Goal: Task Accomplishment & Management: Manage account settings

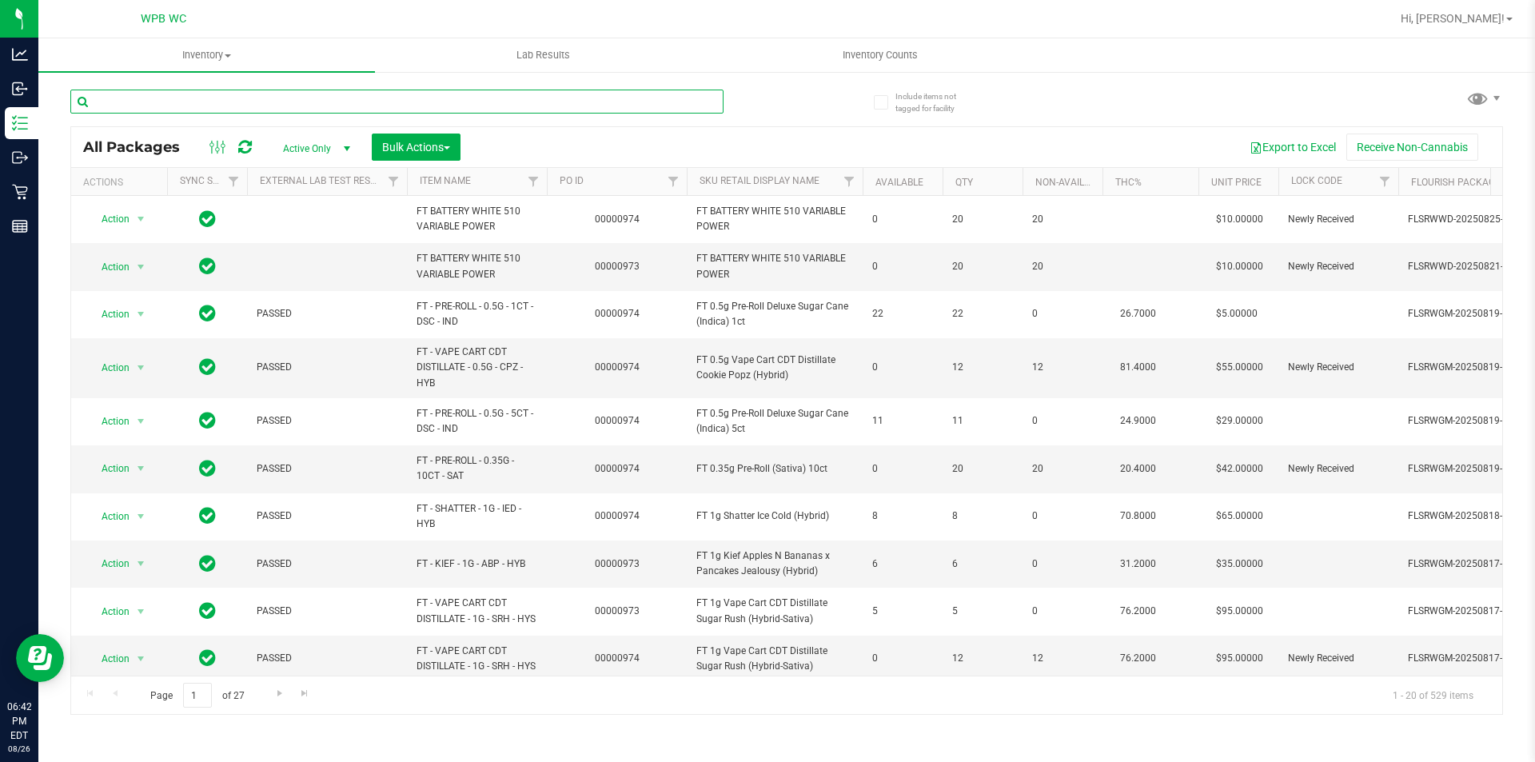
click at [313, 103] on input "text" at bounding box center [396, 102] width 653 height 24
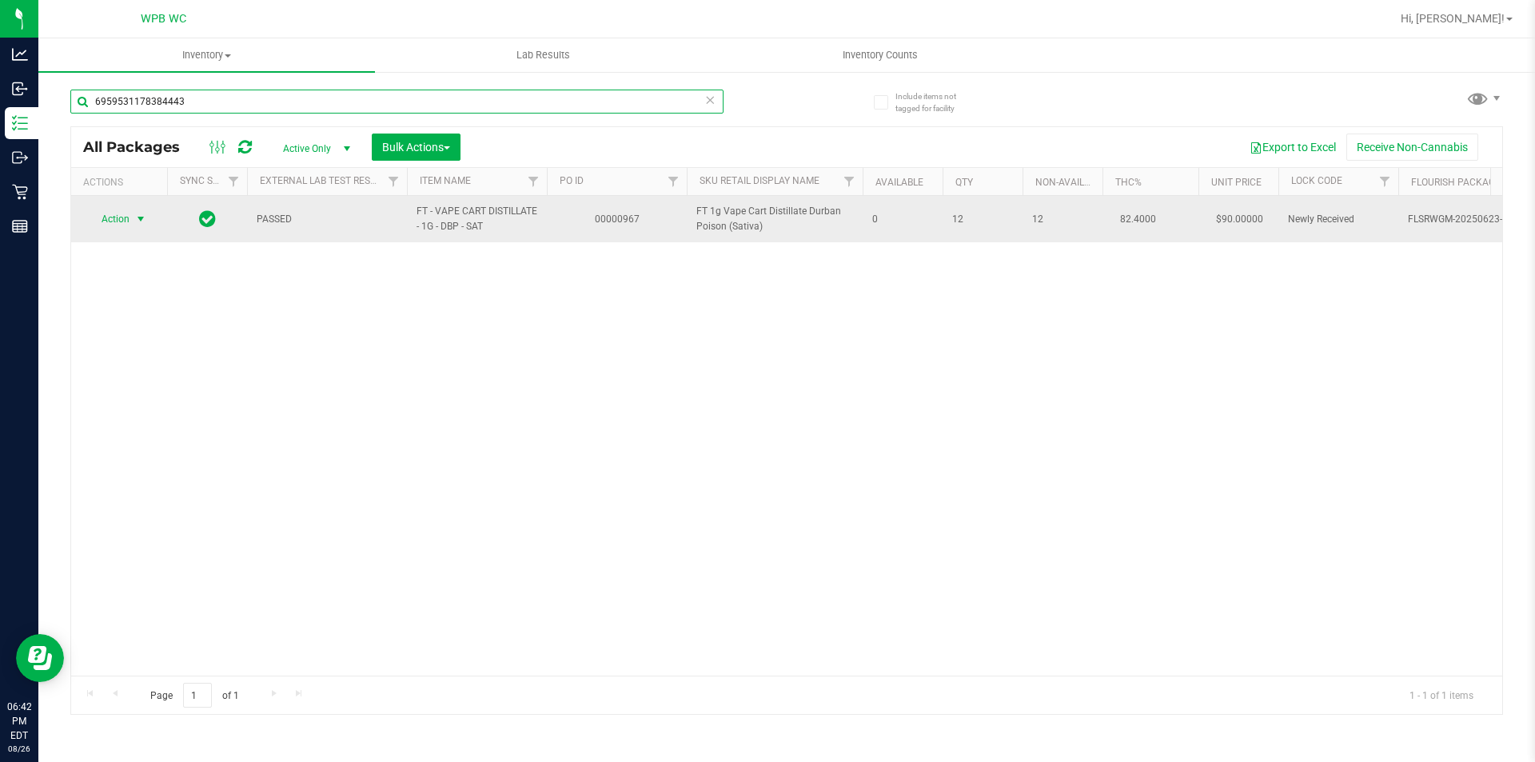
type input "6959531178384443"
click at [109, 221] on span "Action" at bounding box center [108, 219] width 43 height 22
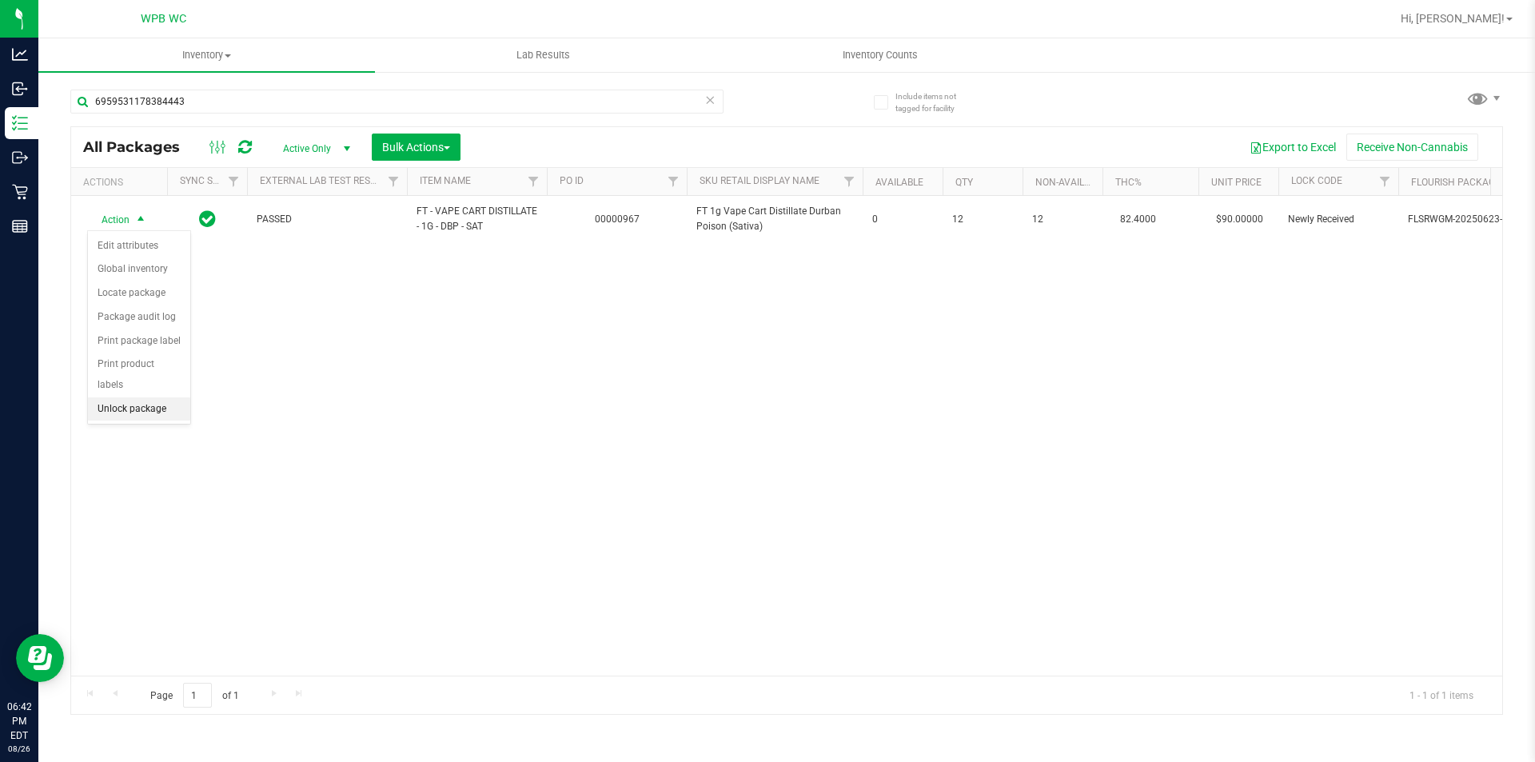
click at [154, 397] on li "Unlock package" at bounding box center [139, 409] width 102 height 24
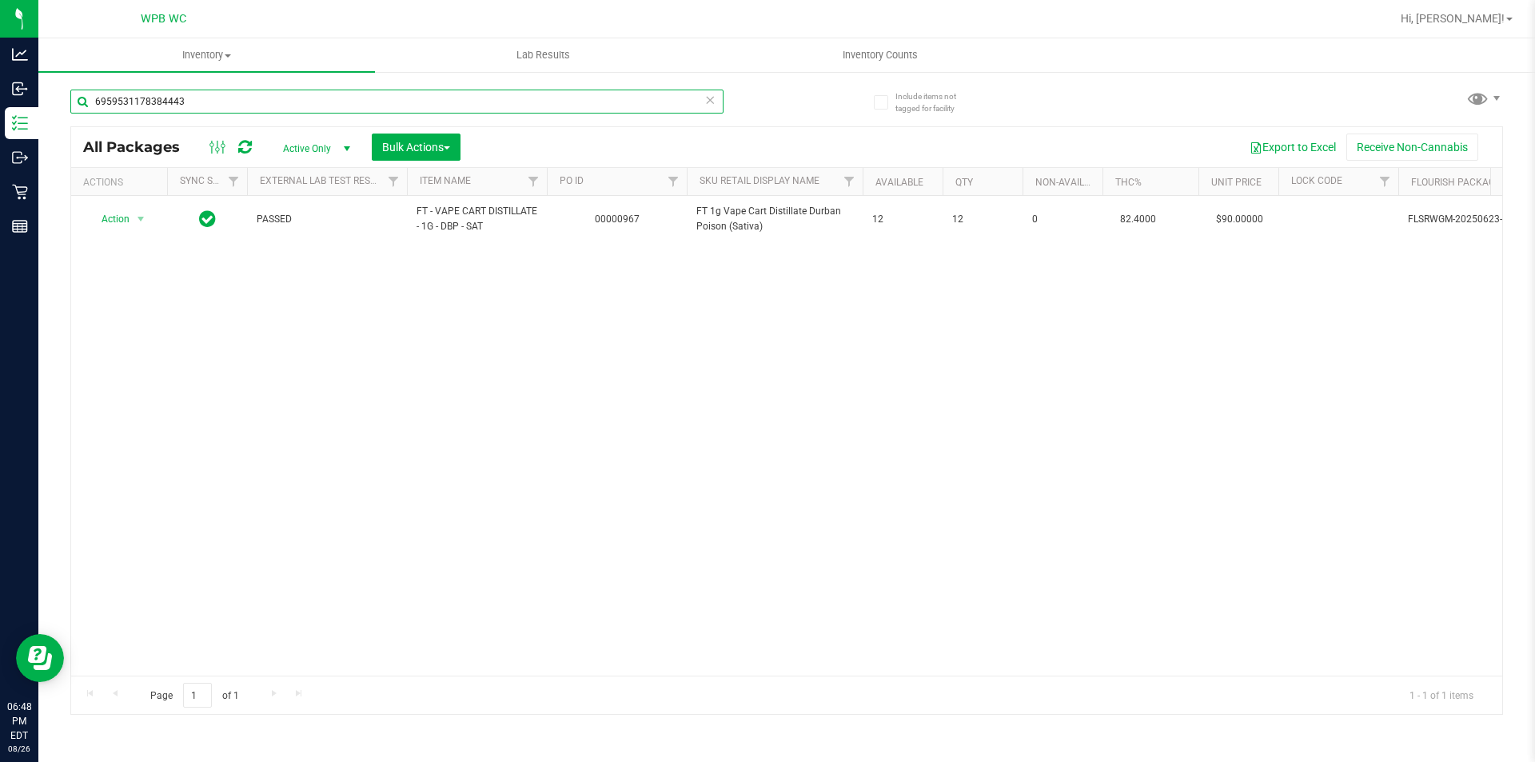
click at [451, 101] on input "6959531178384443" at bounding box center [396, 102] width 653 height 24
type input "p"
type input "r"
type input "a"
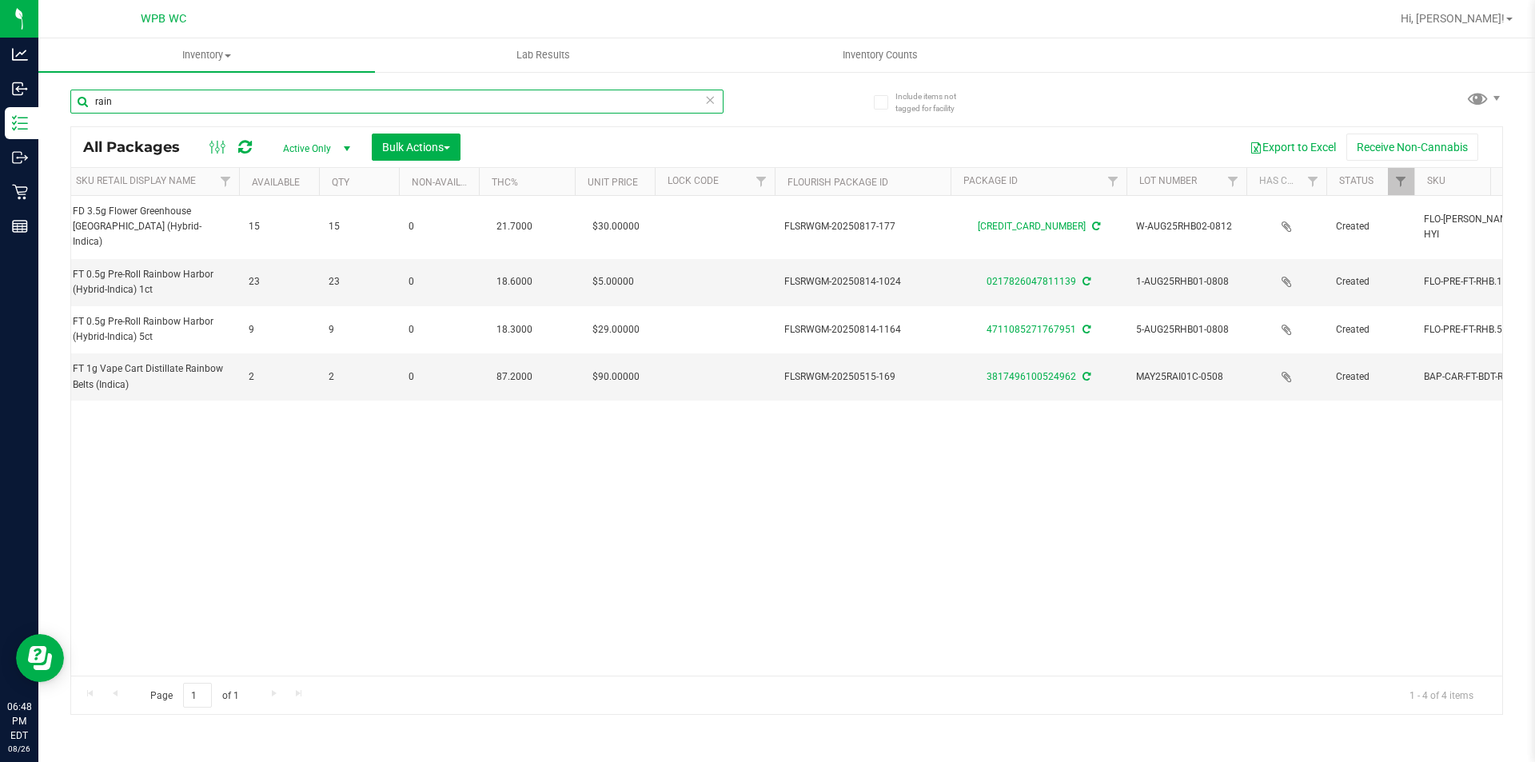
scroll to position [0, 705]
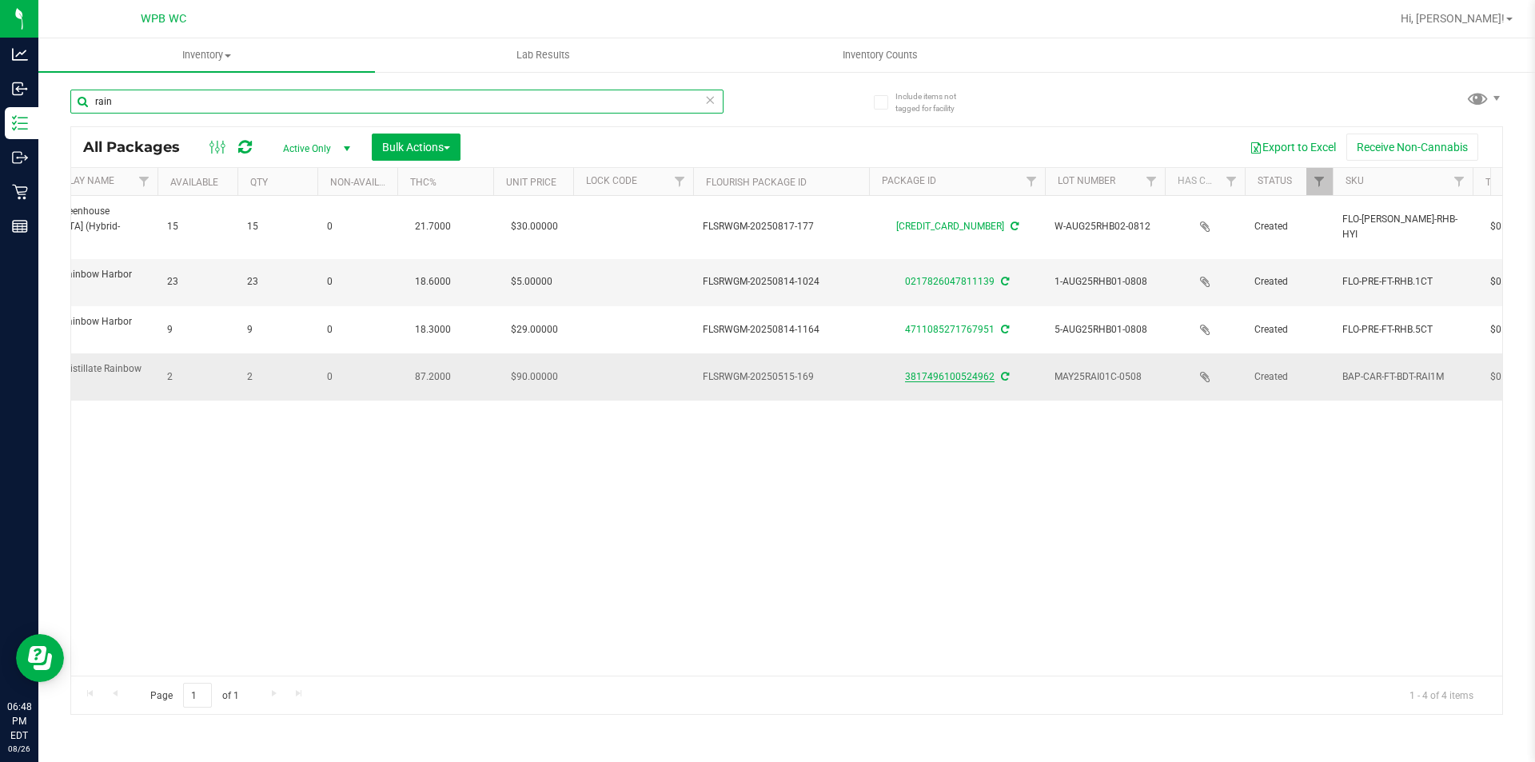
type input "rain"
click at [968, 371] on link "3817496100524962" at bounding box center [950, 376] width 90 height 11
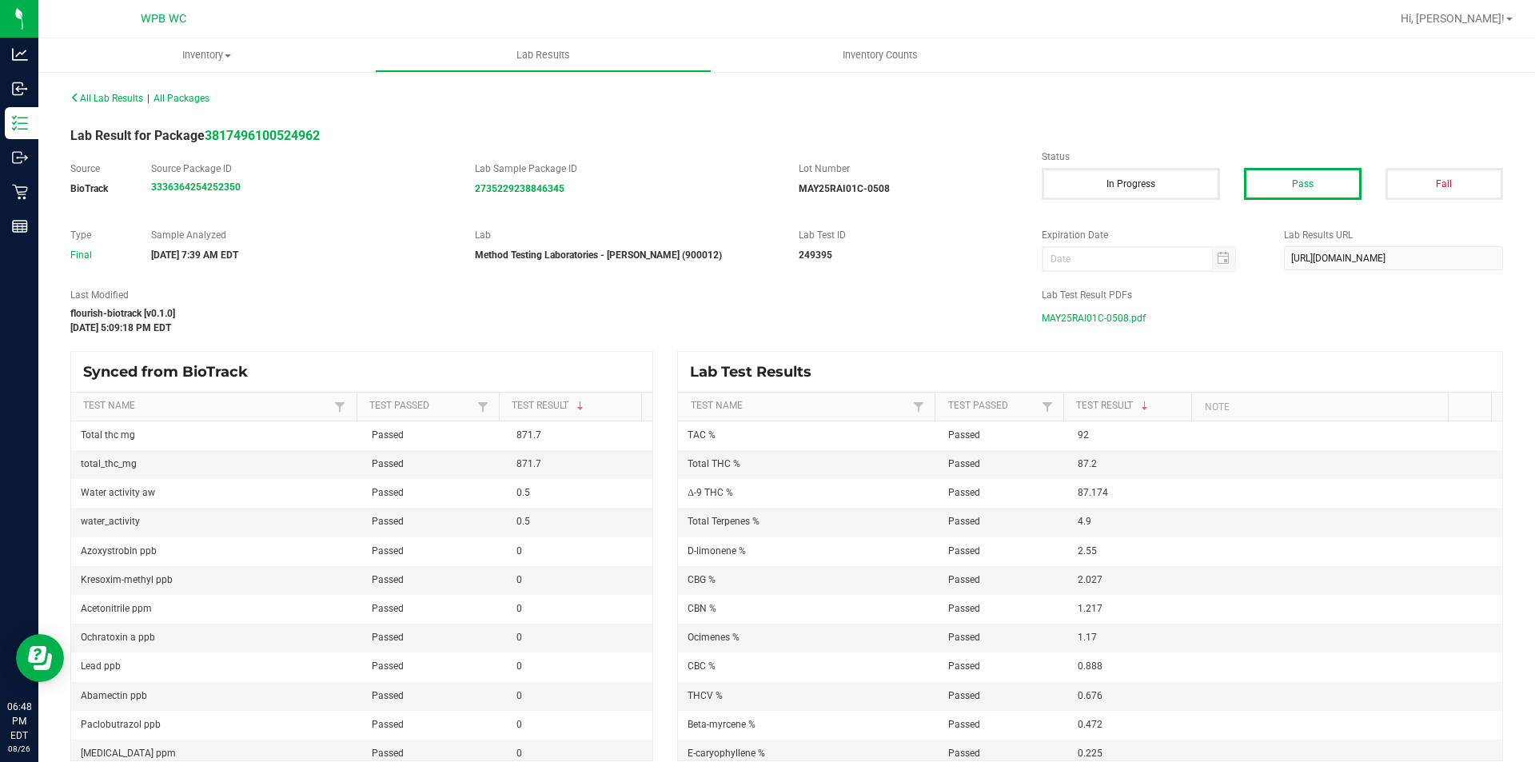
click at [1113, 313] on span "MAY25RAI01C-0508.pdf" at bounding box center [1094, 318] width 104 height 24
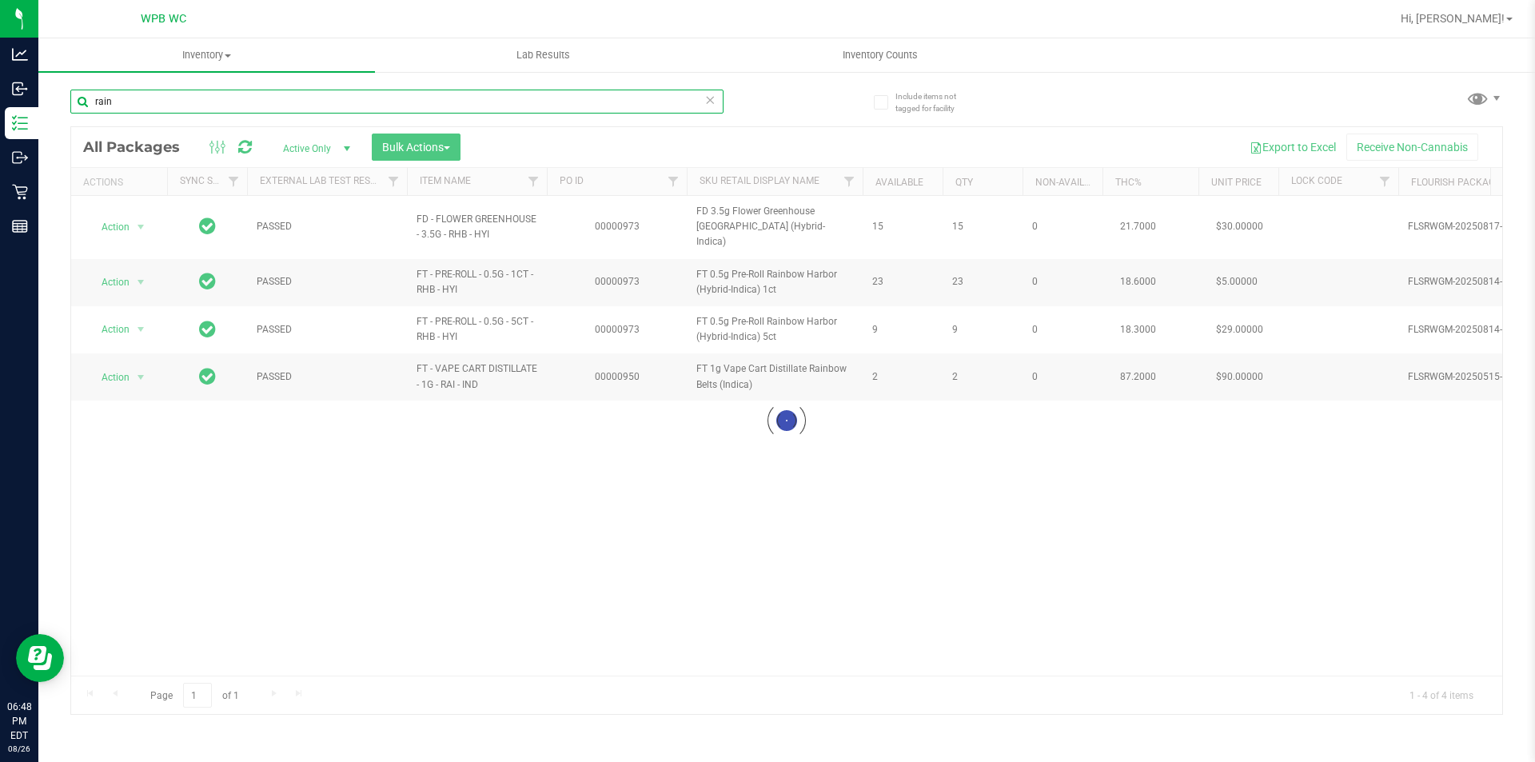
click at [444, 113] on input "rain" at bounding box center [396, 102] width 653 height 24
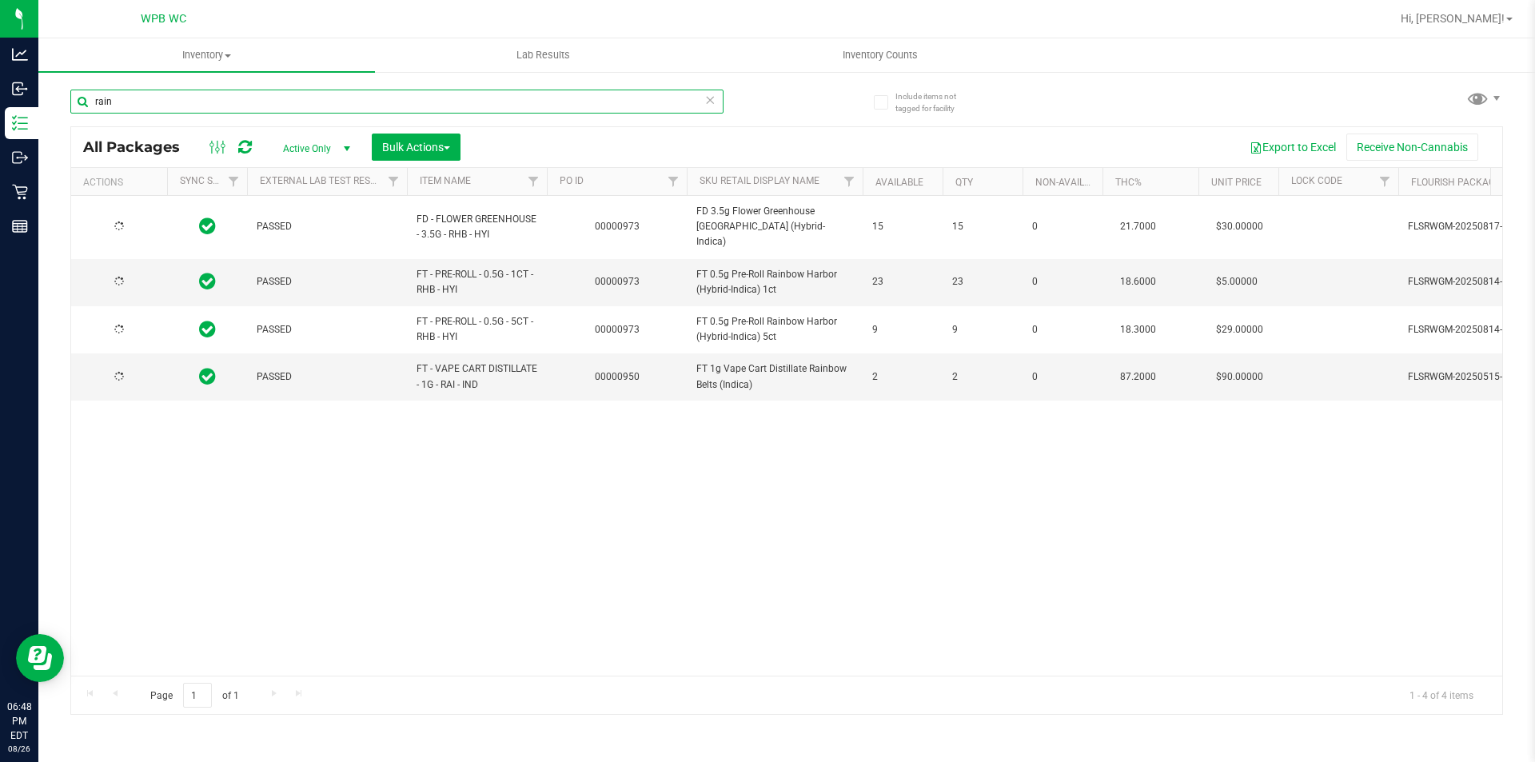
click at [444, 113] on input "rain" at bounding box center [396, 102] width 653 height 24
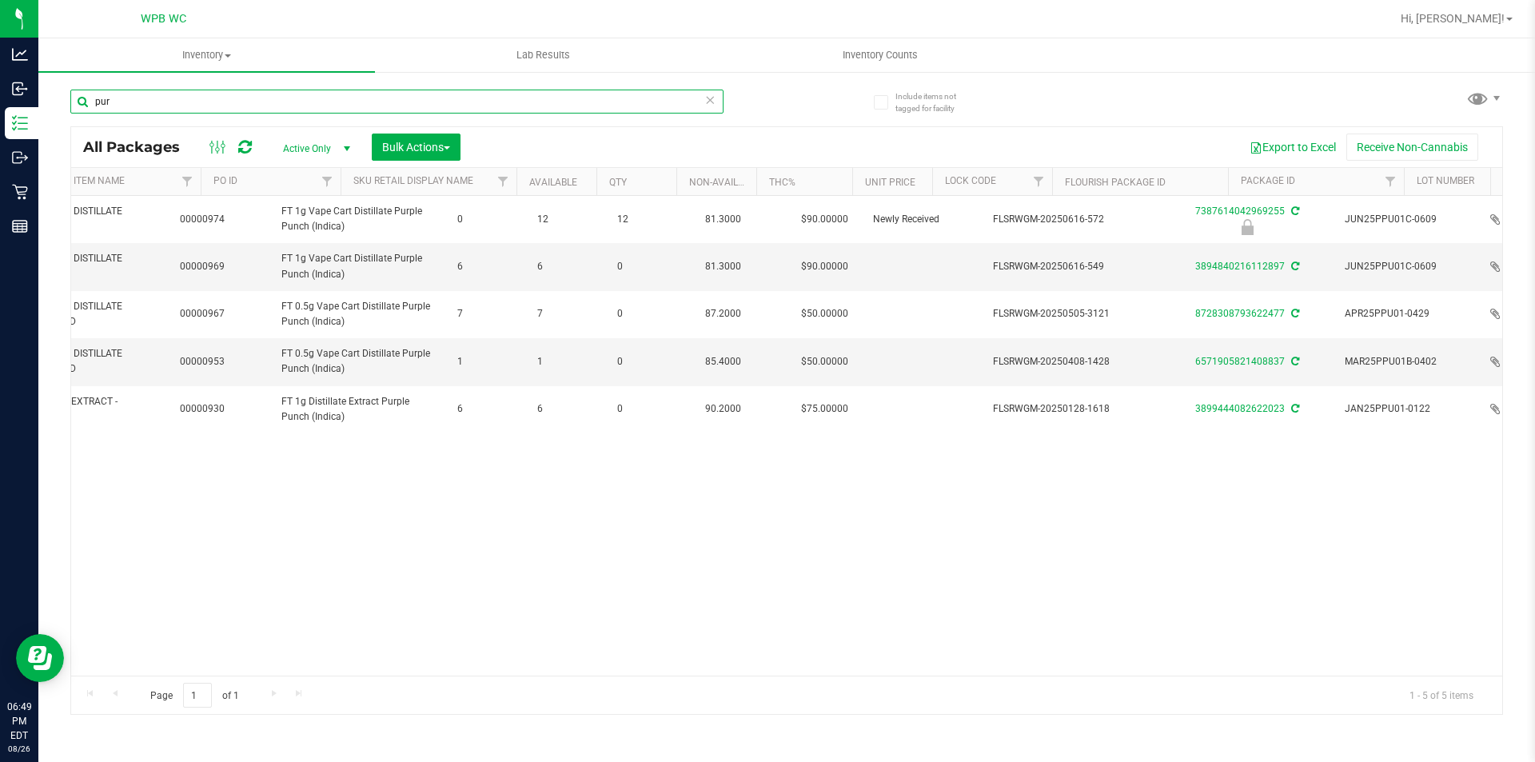
scroll to position [0, 438]
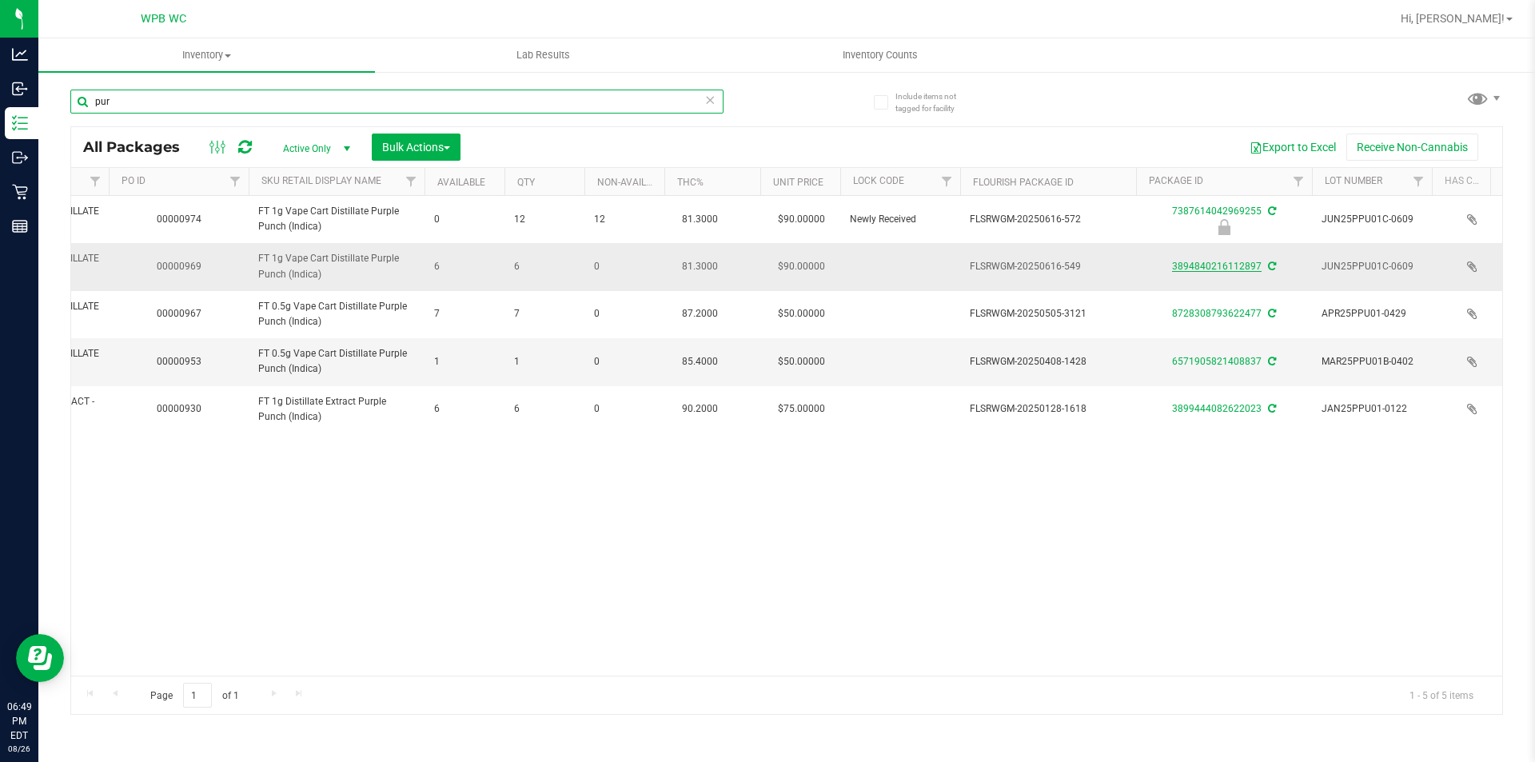
type input "pur"
click at [1233, 263] on link "3894840216112897" at bounding box center [1217, 266] width 90 height 11
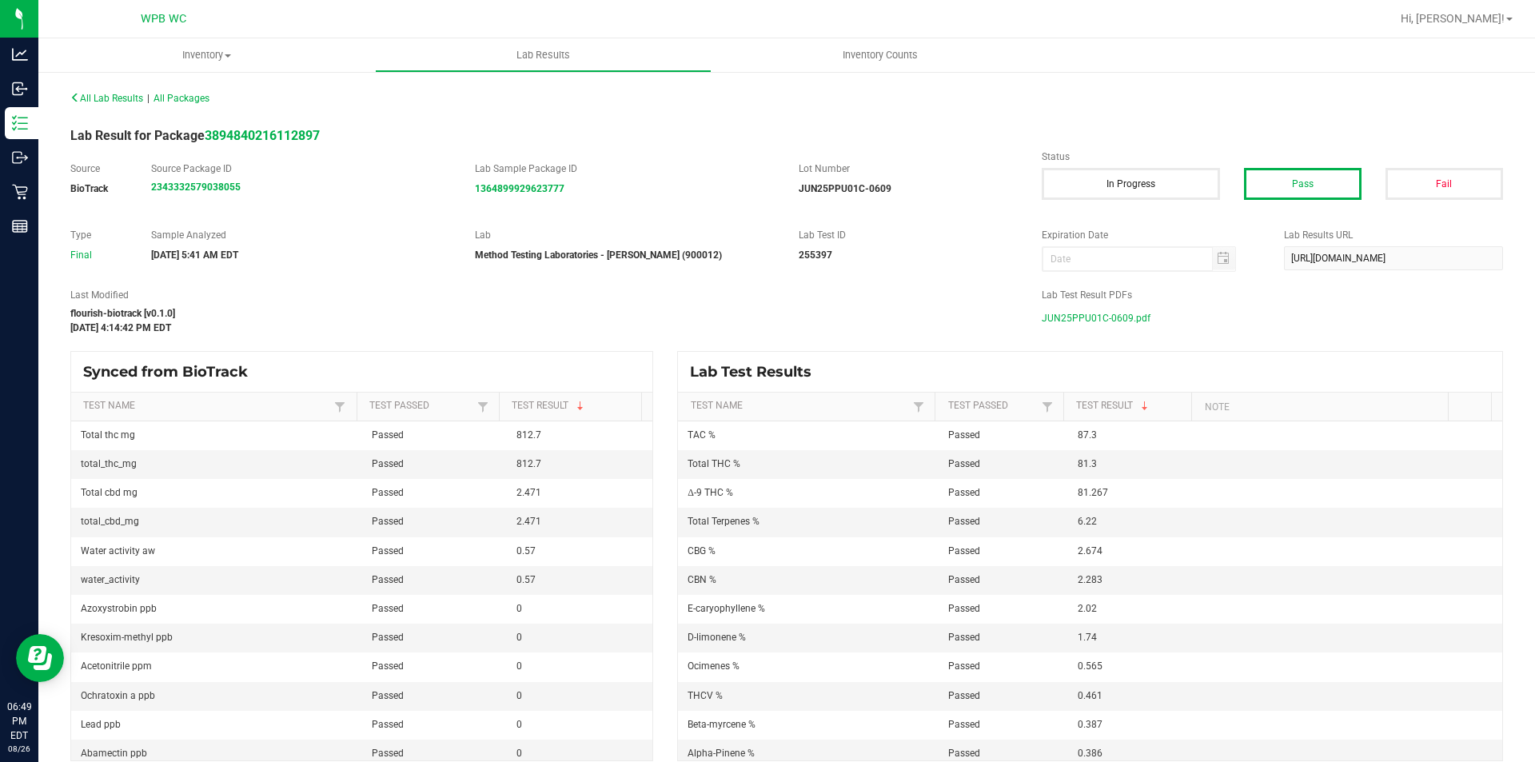
click at [1079, 321] on span "JUN25PPU01C-0609.pdf" at bounding box center [1096, 318] width 109 height 24
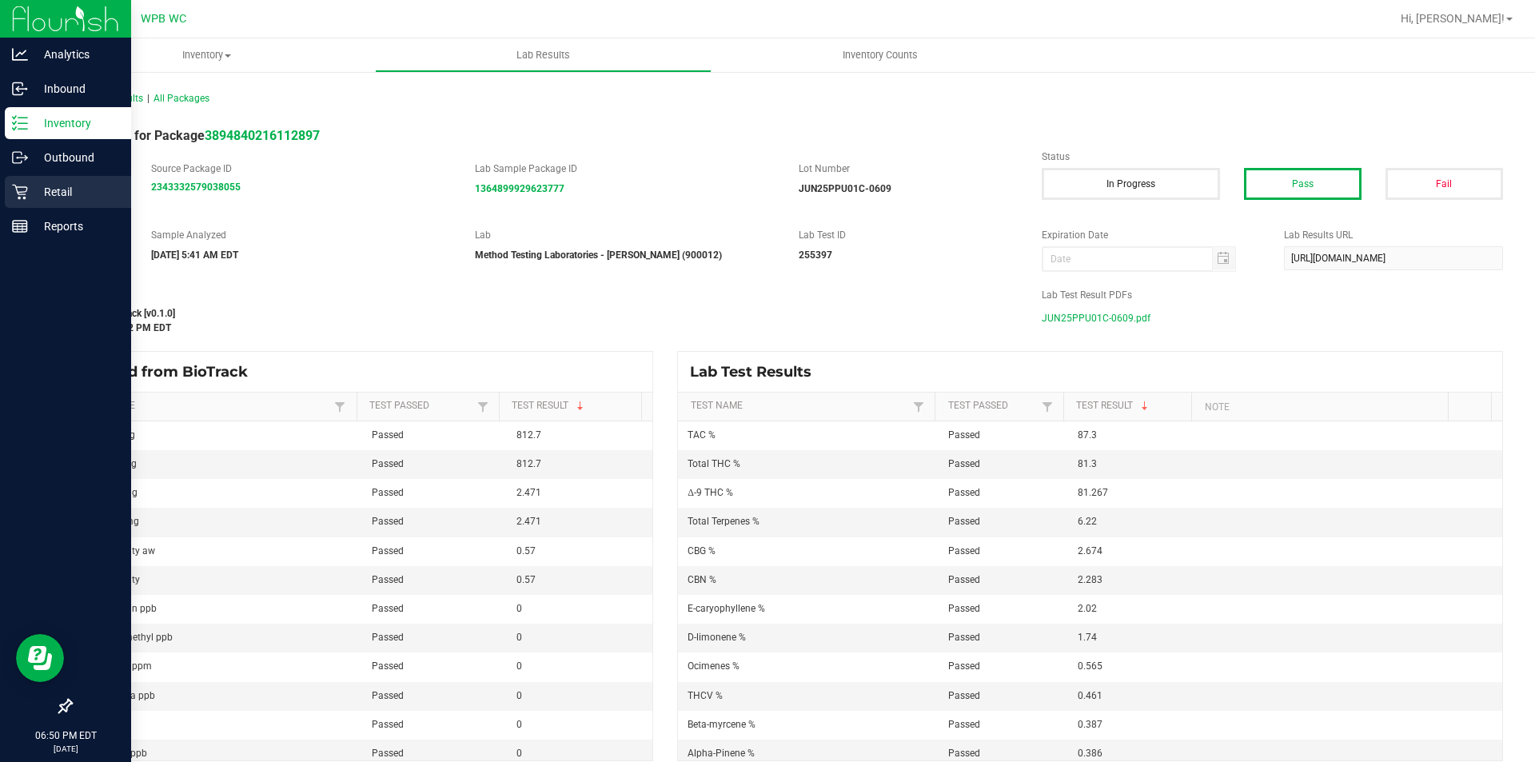
click at [32, 187] on p "Retail" at bounding box center [76, 191] width 96 height 19
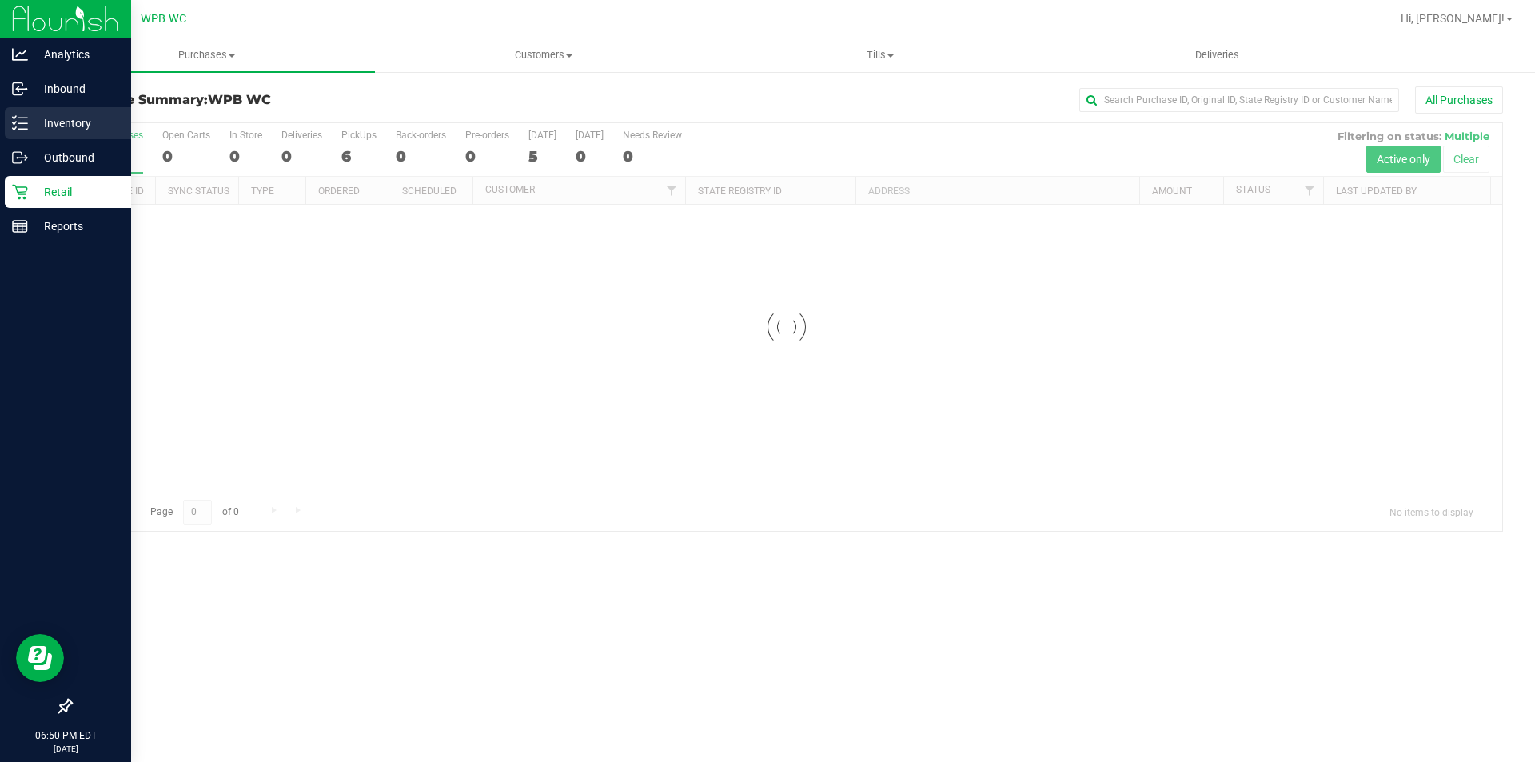
click at [58, 113] on div "Inventory" at bounding box center [68, 123] width 126 height 32
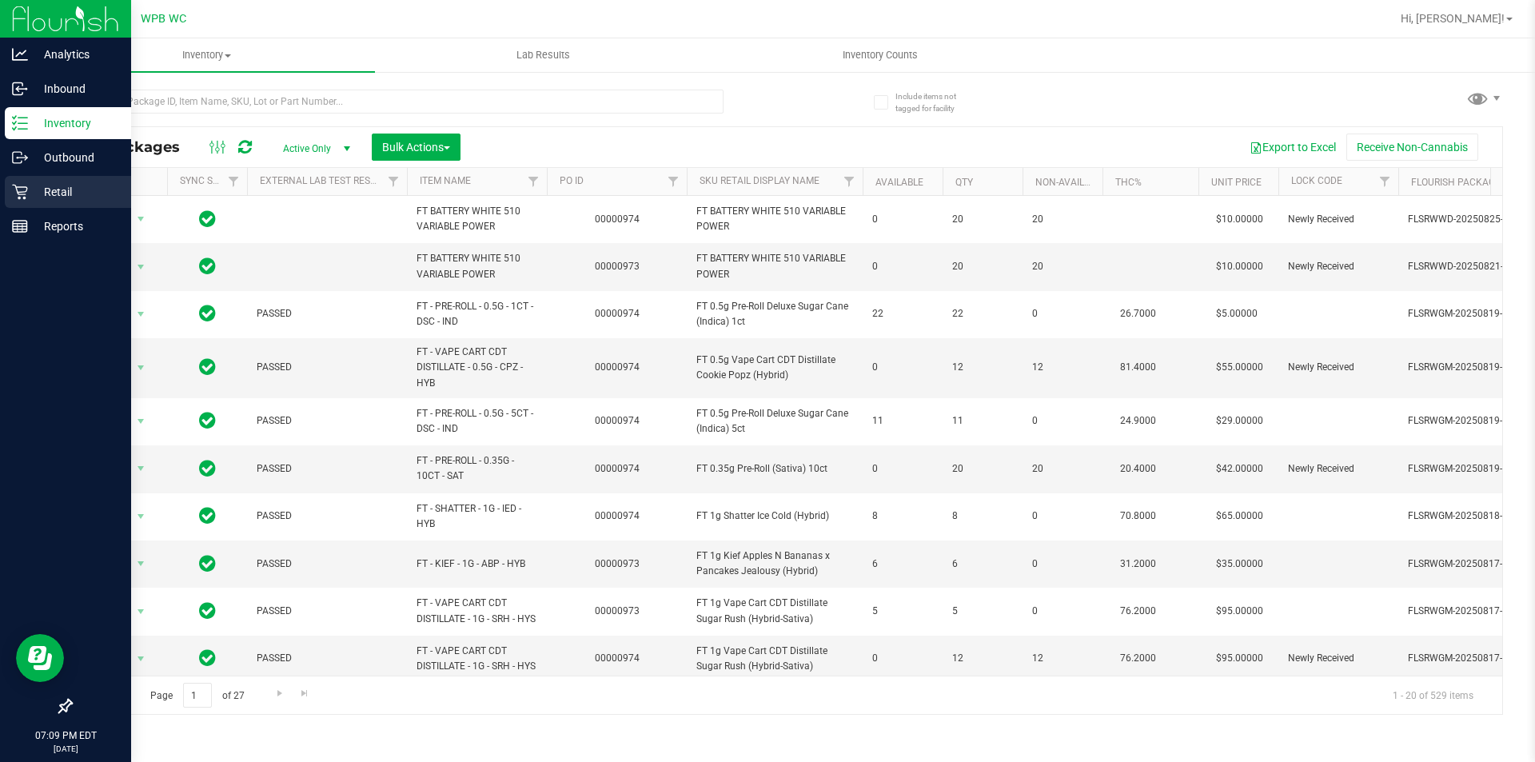
click at [47, 195] on p "Retail" at bounding box center [76, 191] width 96 height 19
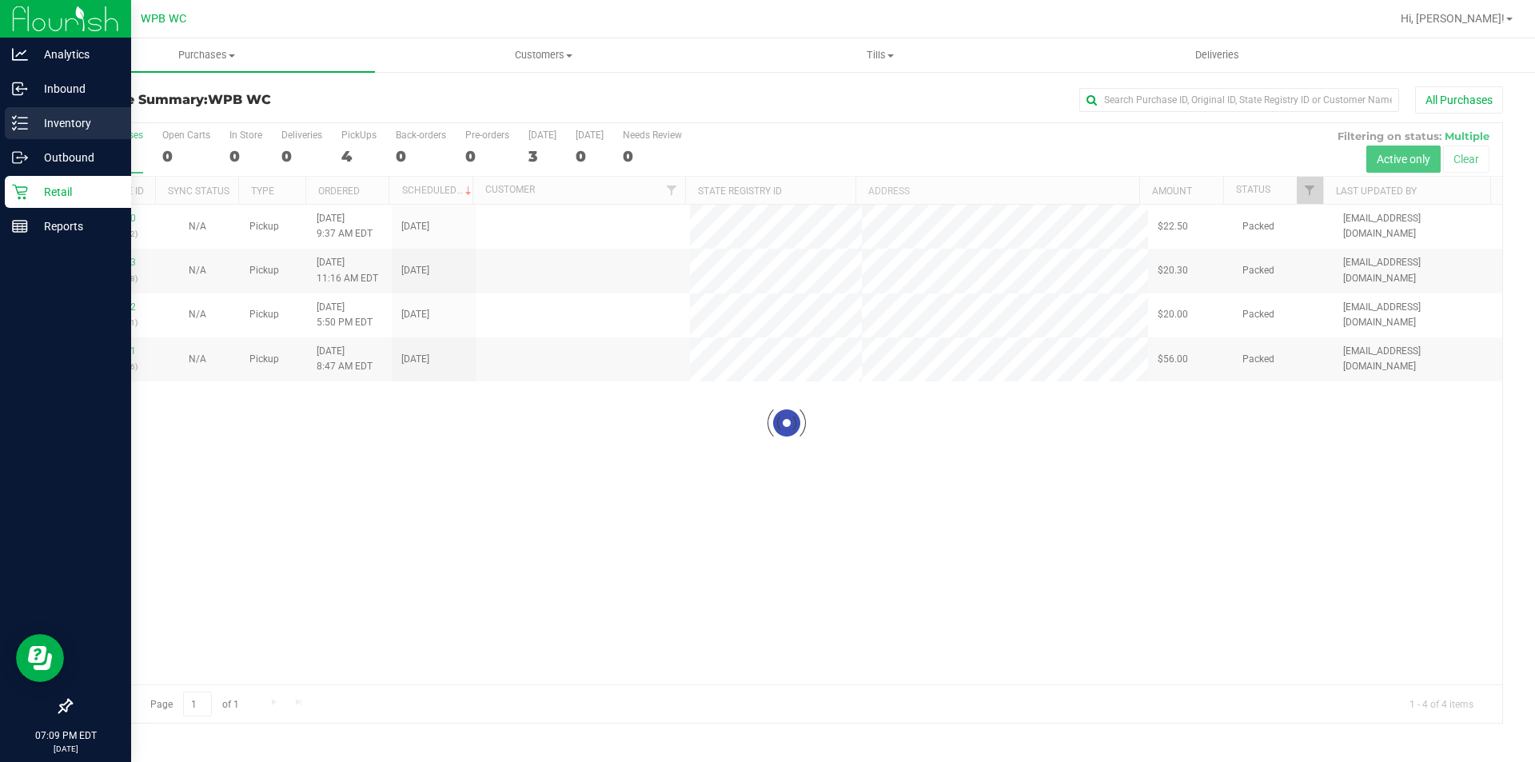
click at [74, 122] on p "Inventory" at bounding box center [76, 123] width 96 height 19
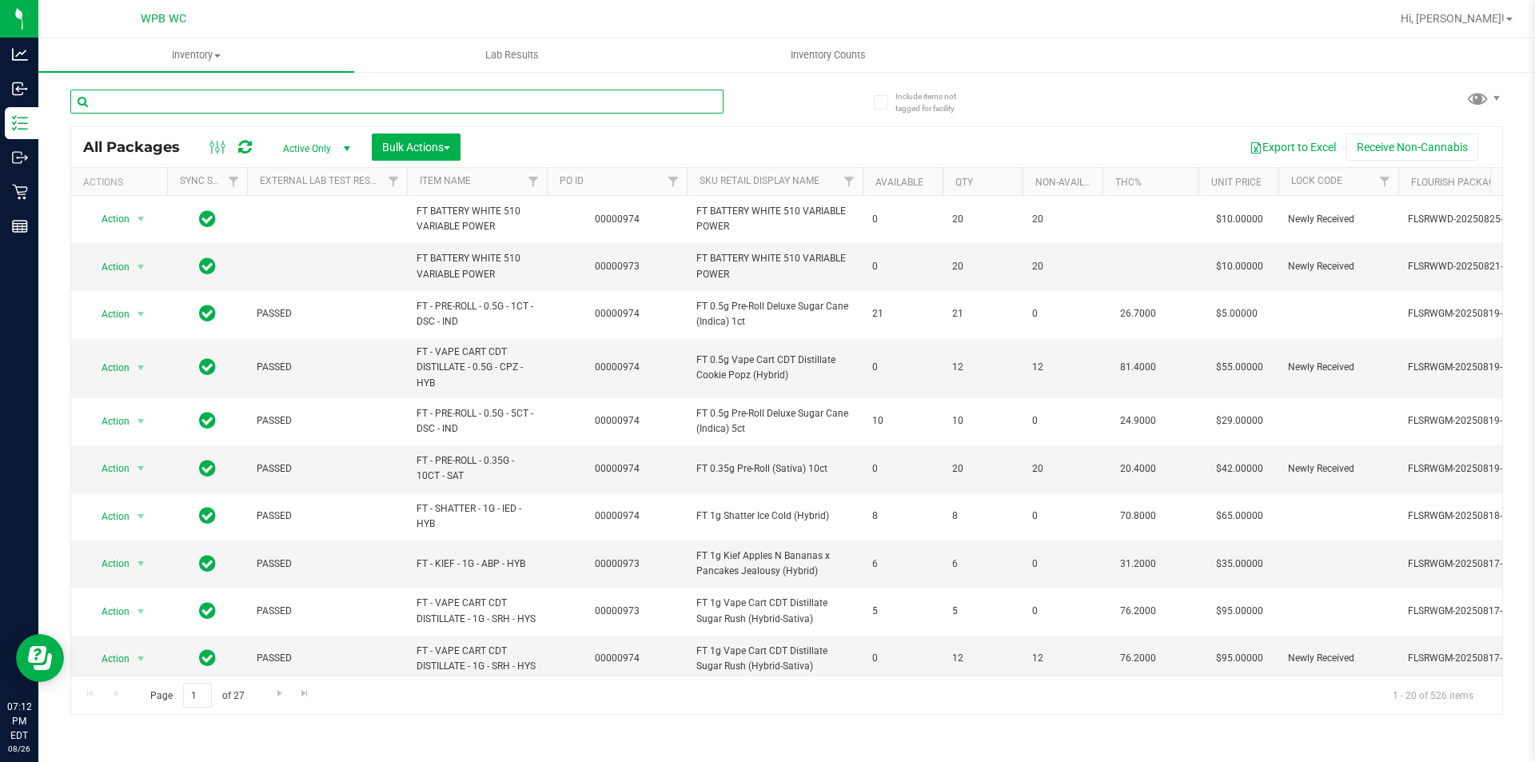
click at [239, 100] on input "text" at bounding box center [396, 102] width 653 height 24
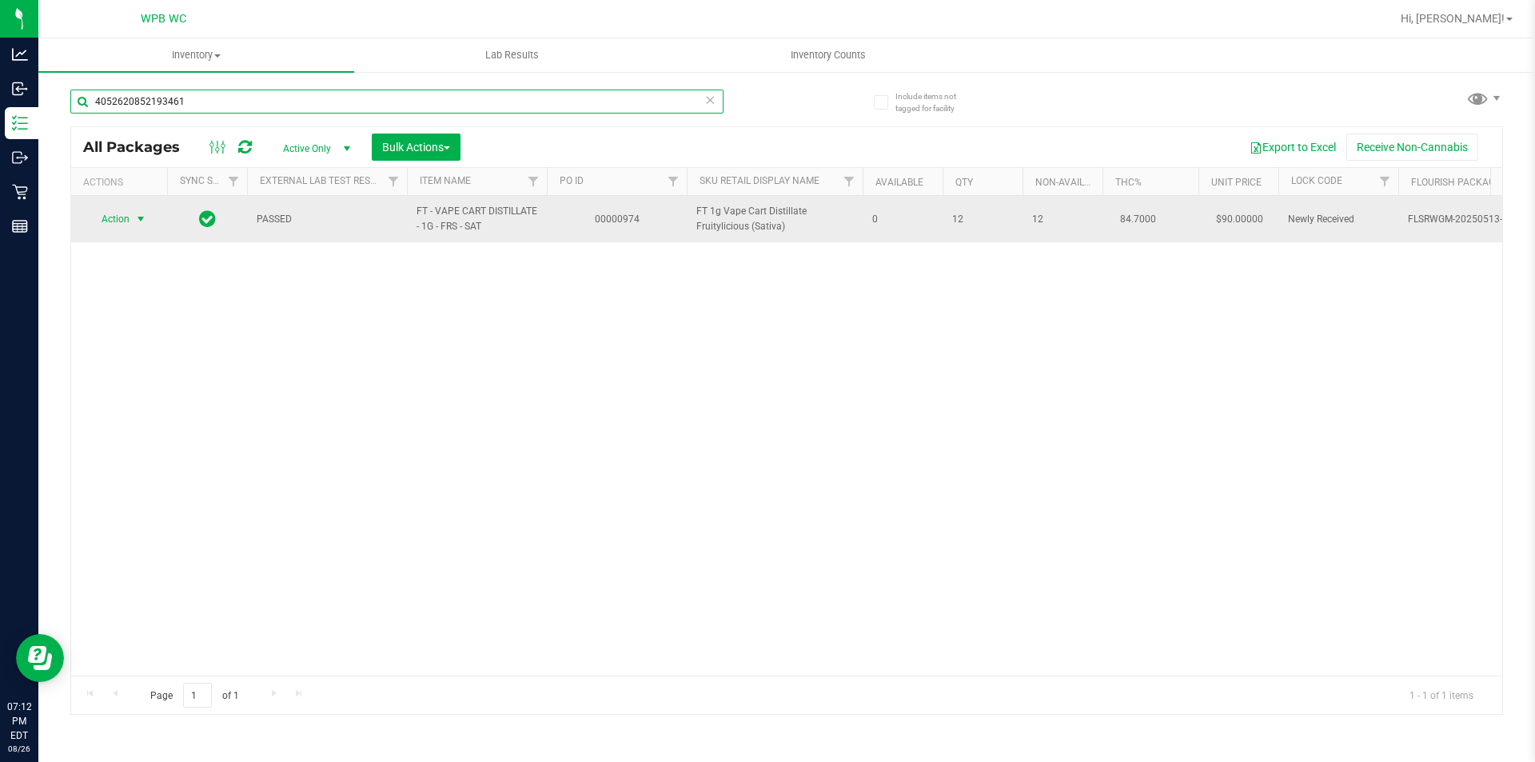
type input "4052620852193461"
click at [129, 210] on span "Action" at bounding box center [108, 219] width 43 height 22
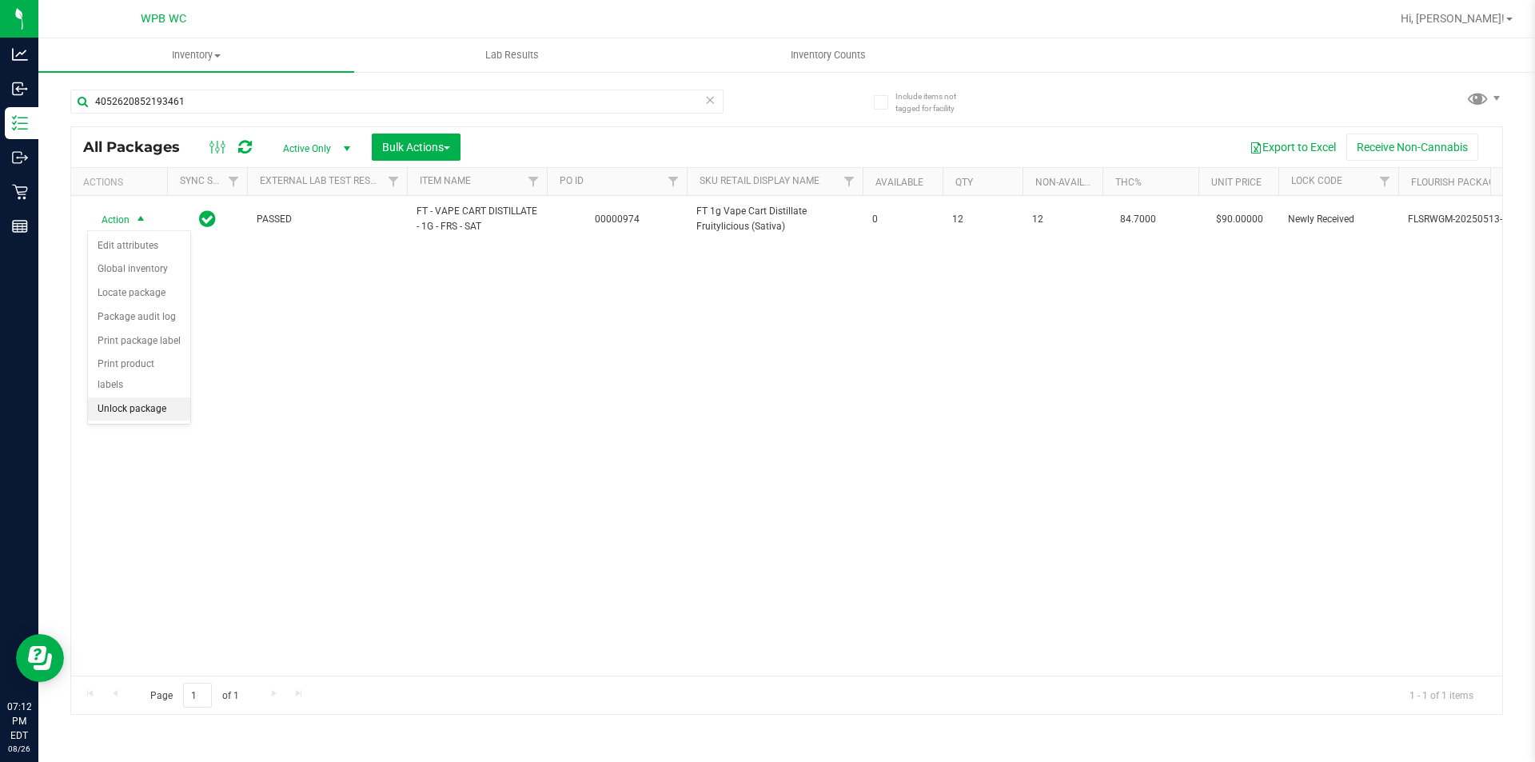
click at [164, 397] on li "Unlock package" at bounding box center [139, 409] width 102 height 24
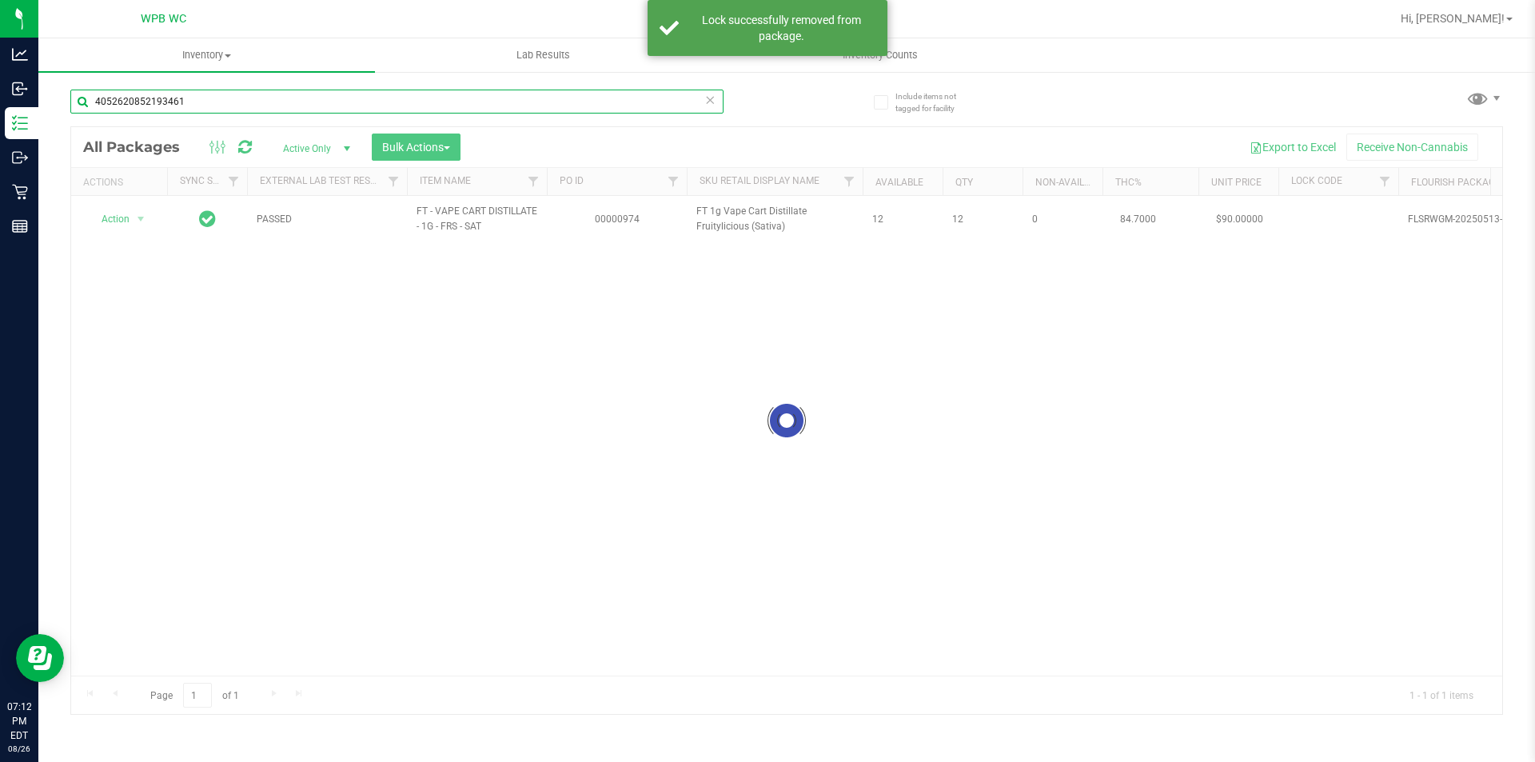
click at [212, 104] on input "4052620852193461" at bounding box center [396, 102] width 653 height 24
click at [211, 104] on input "4052620852193461" at bounding box center [396, 102] width 653 height 24
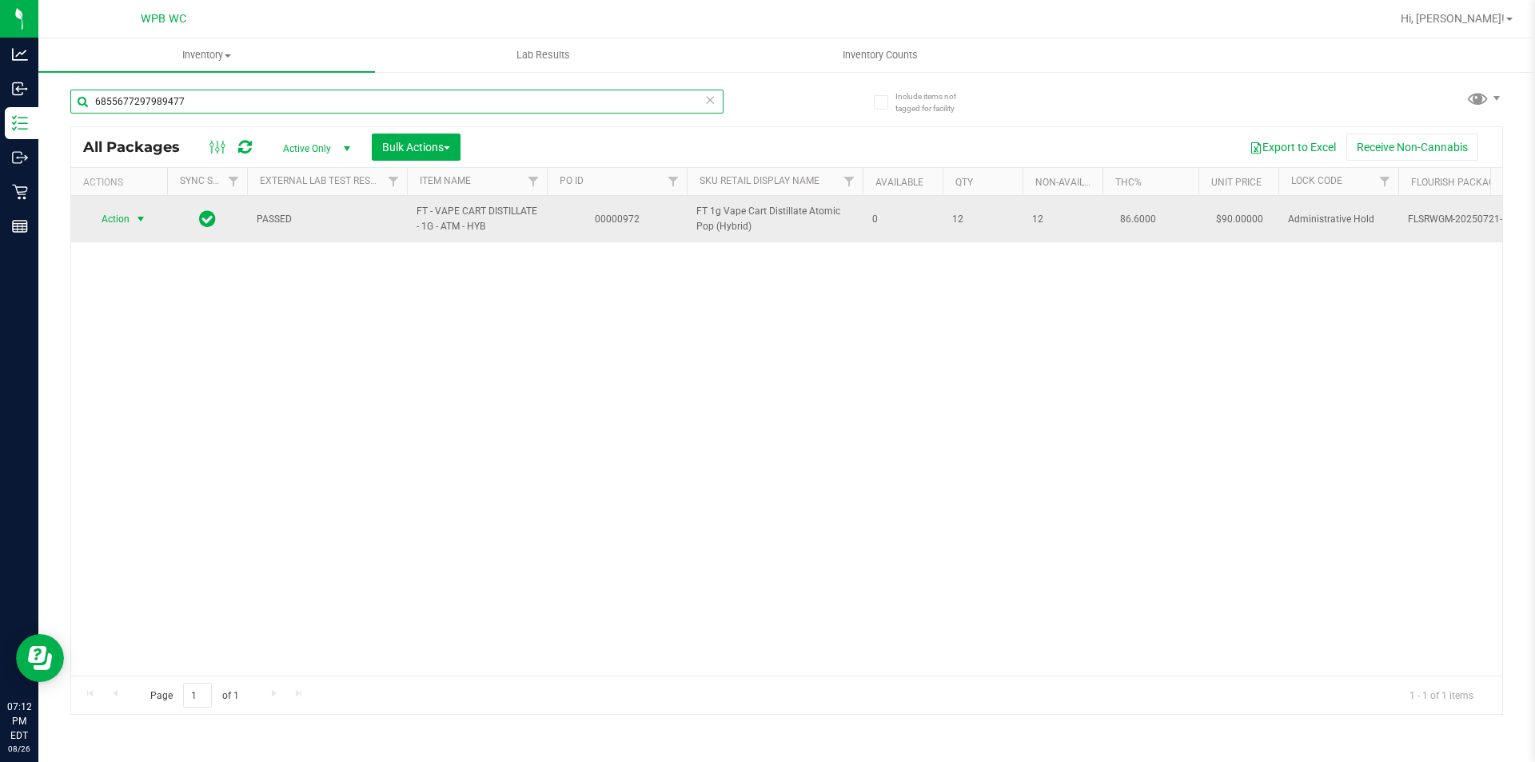
type input "6855677297989477"
click at [129, 215] on span "Action" at bounding box center [108, 219] width 43 height 22
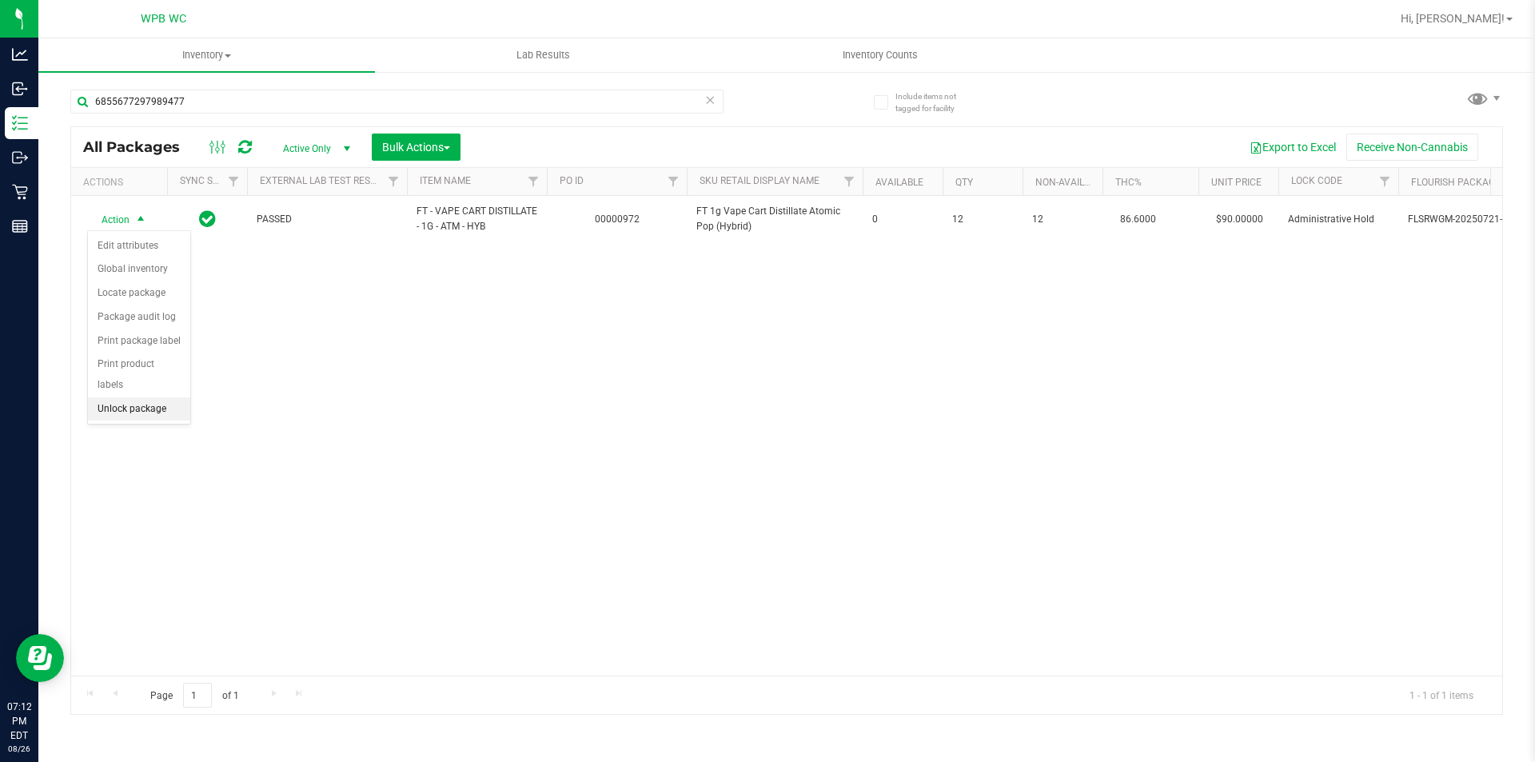
click at [149, 397] on li "Unlock package" at bounding box center [139, 409] width 102 height 24
click at [325, 86] on div "6855677297989477" at bounding box center [428, 100] width 716 height 51
click at [308, 115] on div "6855677297989477" at bounding box center [396, 108] width 653 height 37
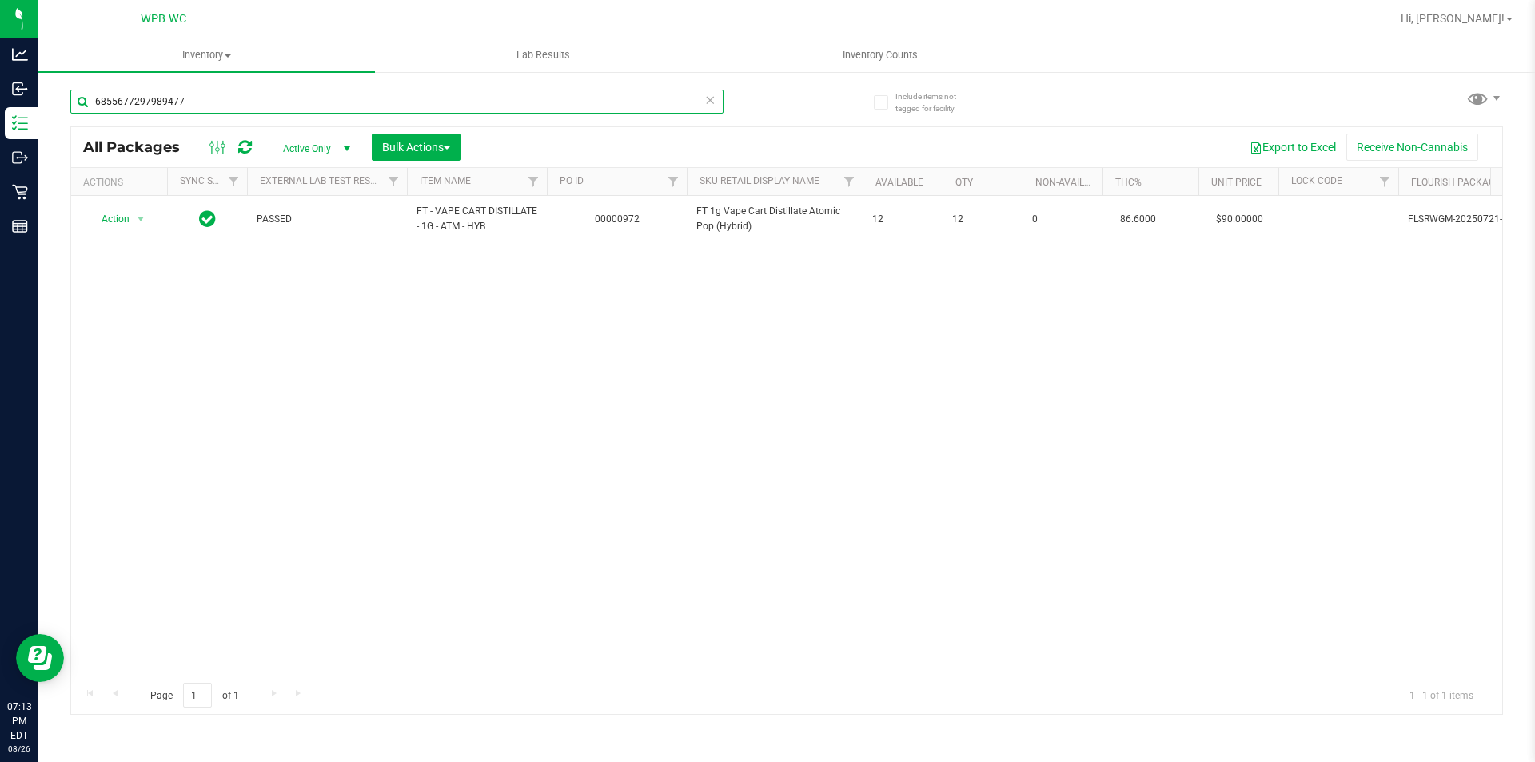
click at [304, 108] on input "6855677297989477" at bounding box center [396, 102] width 653 height 24
type input "4052620852193461"
click at [131, 224] on span "select" at bounding box center [141, 219] width 20 height 22
click at [569, 381] on div "Action Action Adjust qty Create package Edit attributes Global inventory Locate…" at bounding box center [786, 436] width 1431 height 480
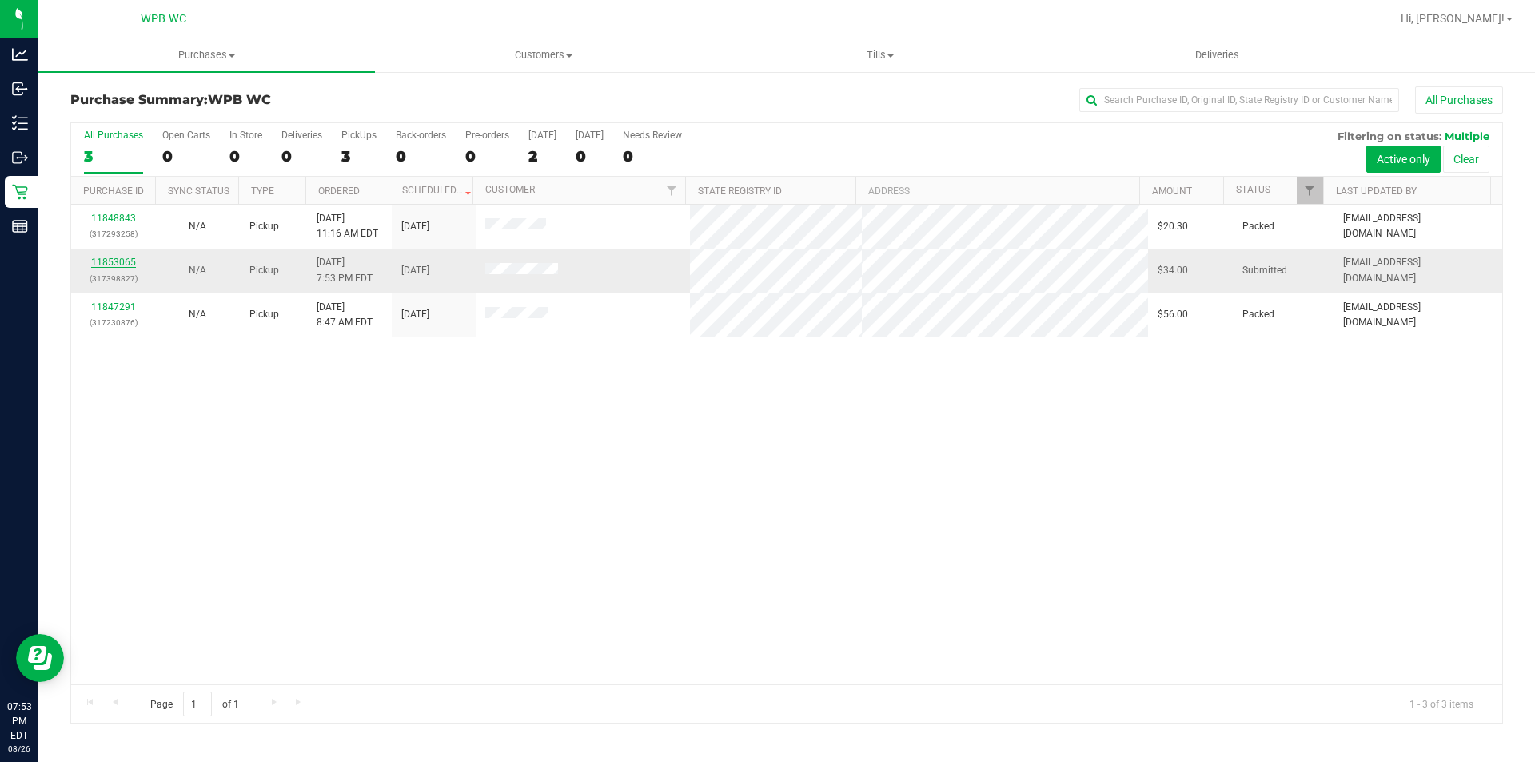
click at [116, 259] on link "11853065" at bounding box center [113, 262] width 45 height 11
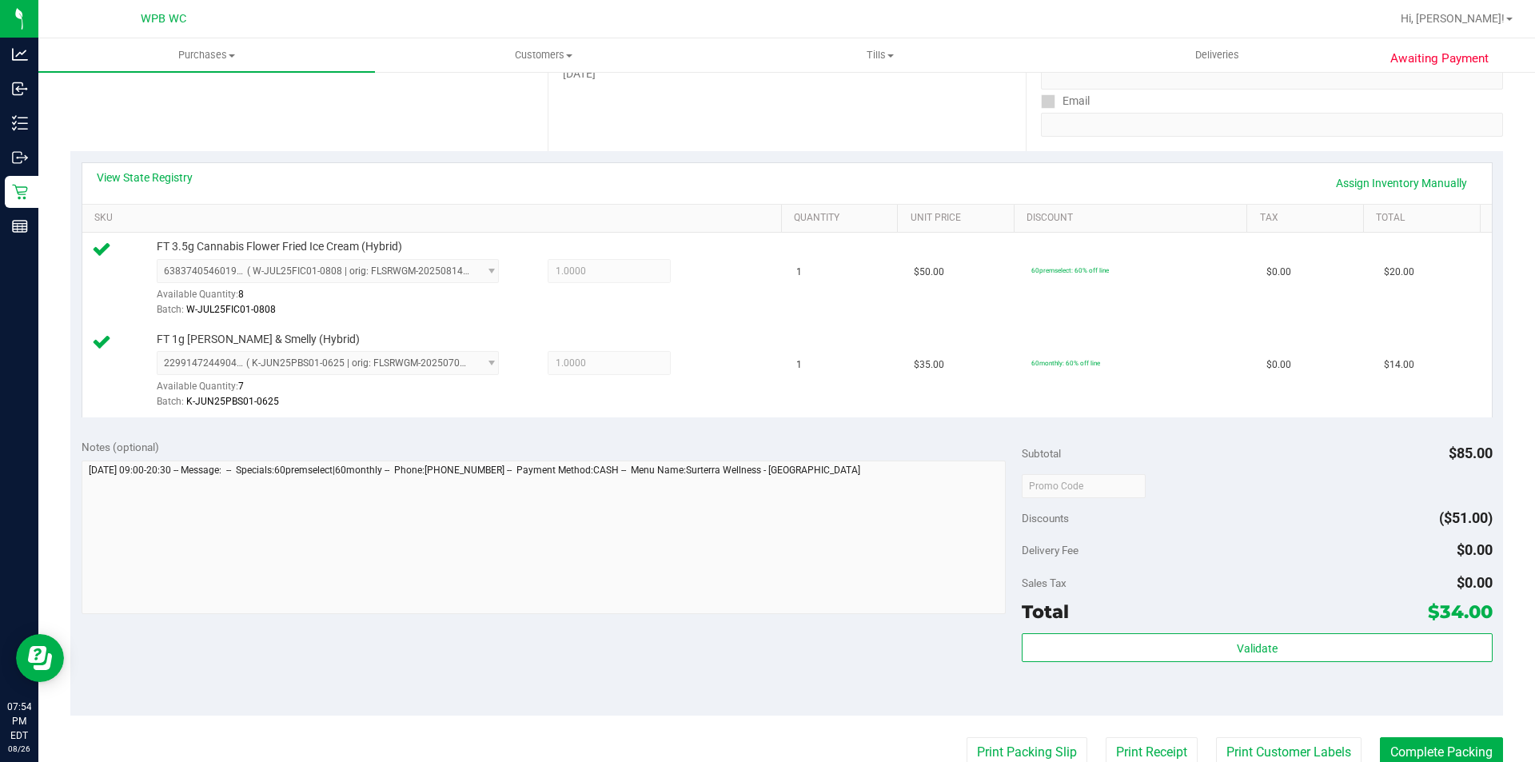
scroll to position [400, 0]
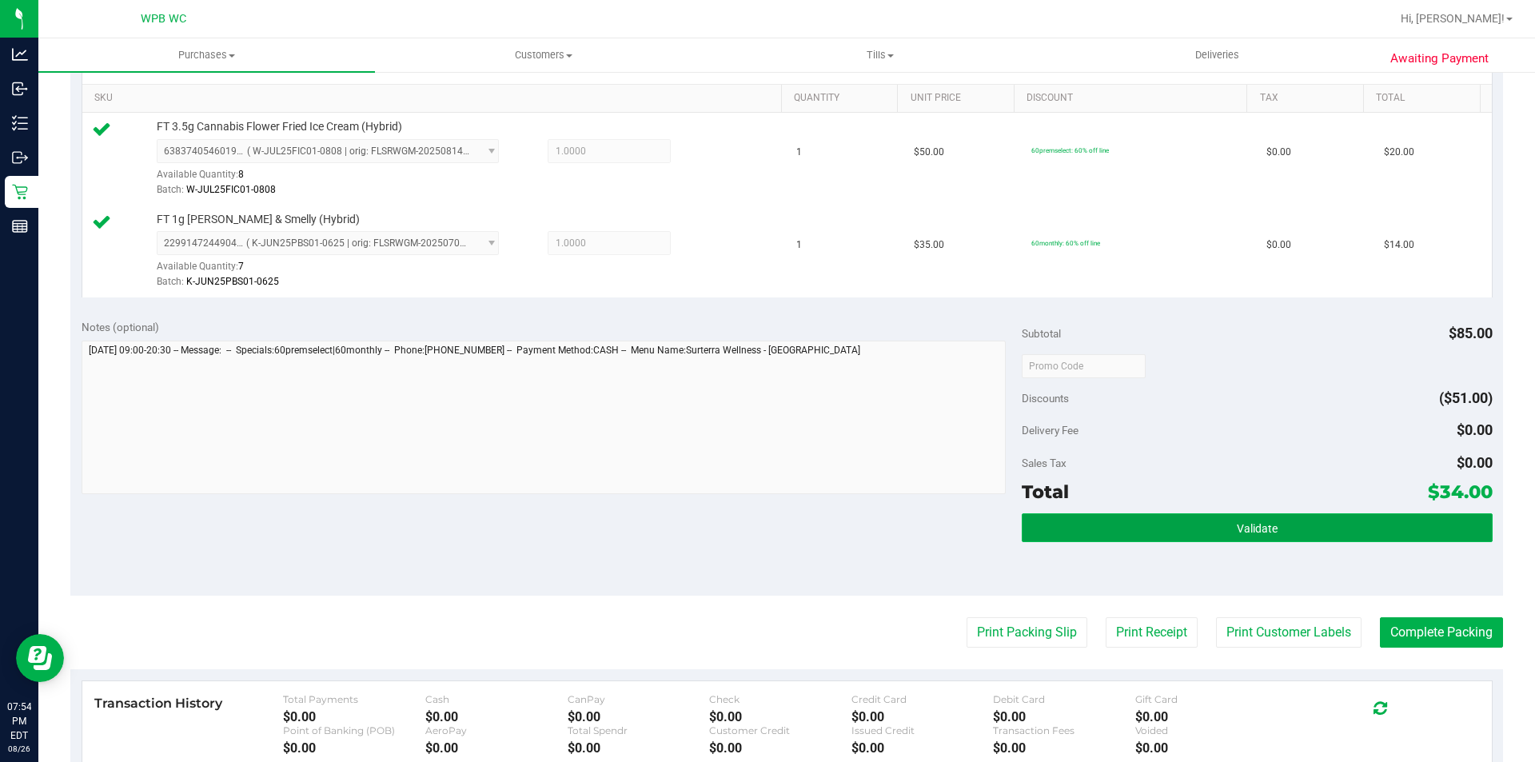
click at [1217, 533] on button "Validate" at bounding box center [1257, 527] width 470 height 29
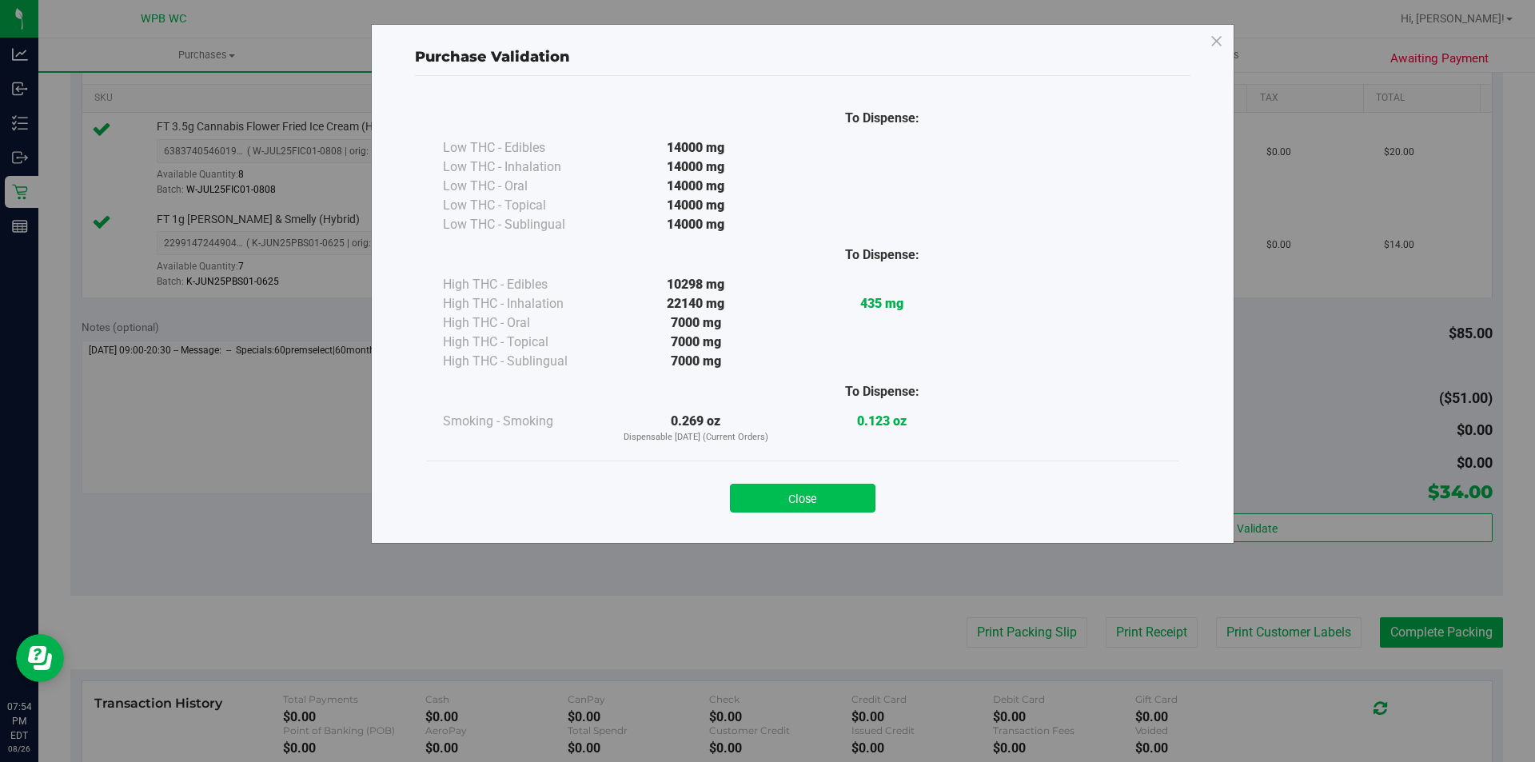
click at [843, 506] on button "Close" at bounding box center [802, 498] width 145 height 29
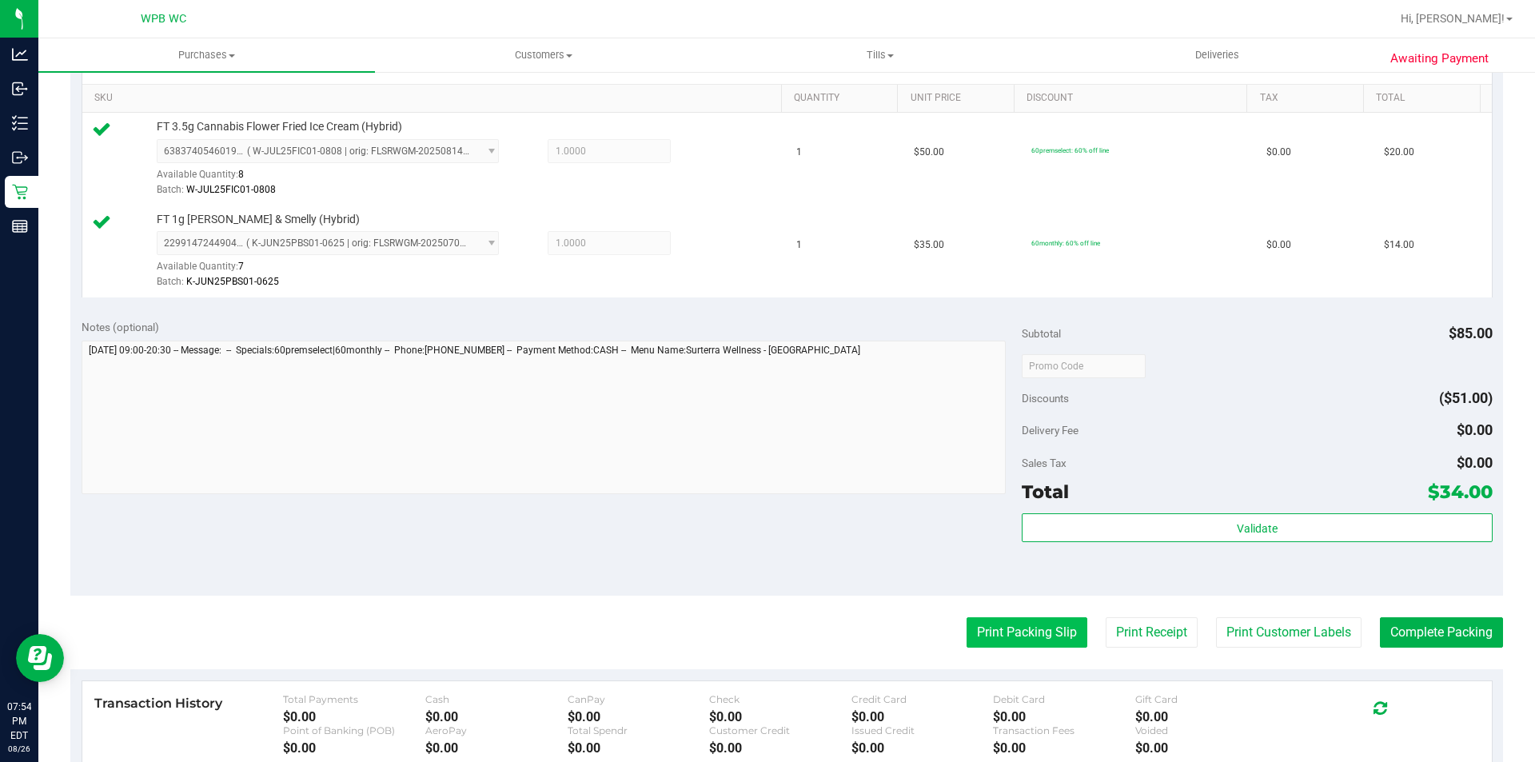
click at [987, 633] on button "Print Packing Slip" at bounding box center [1027, 632] width 121 height 30
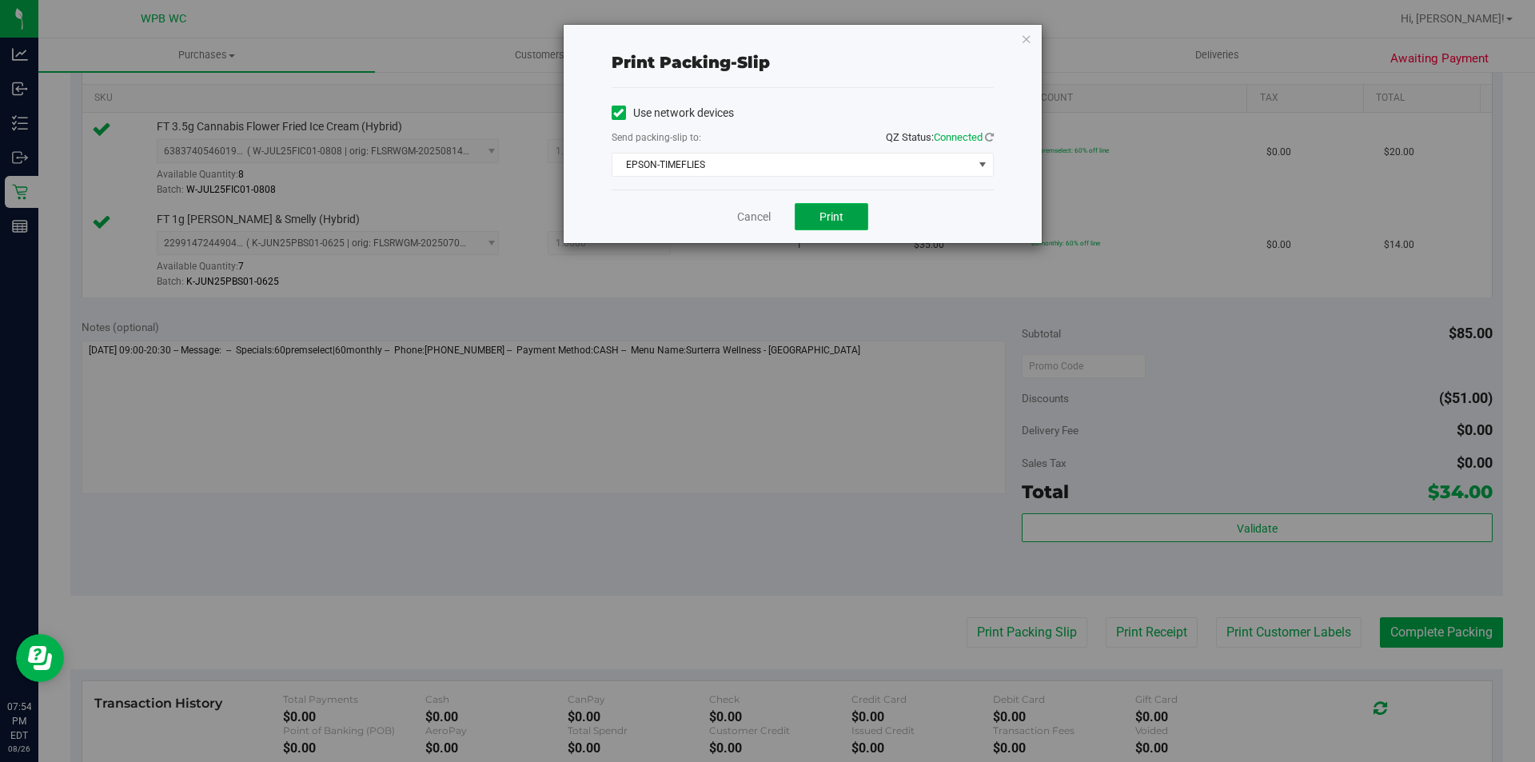
click at [826, 210] on span "Print" at bounding box center [831, 216] width 24 height 13
click at [1021, 39] on icon "button" at bounding box center [1026, 38] width 11 height 19
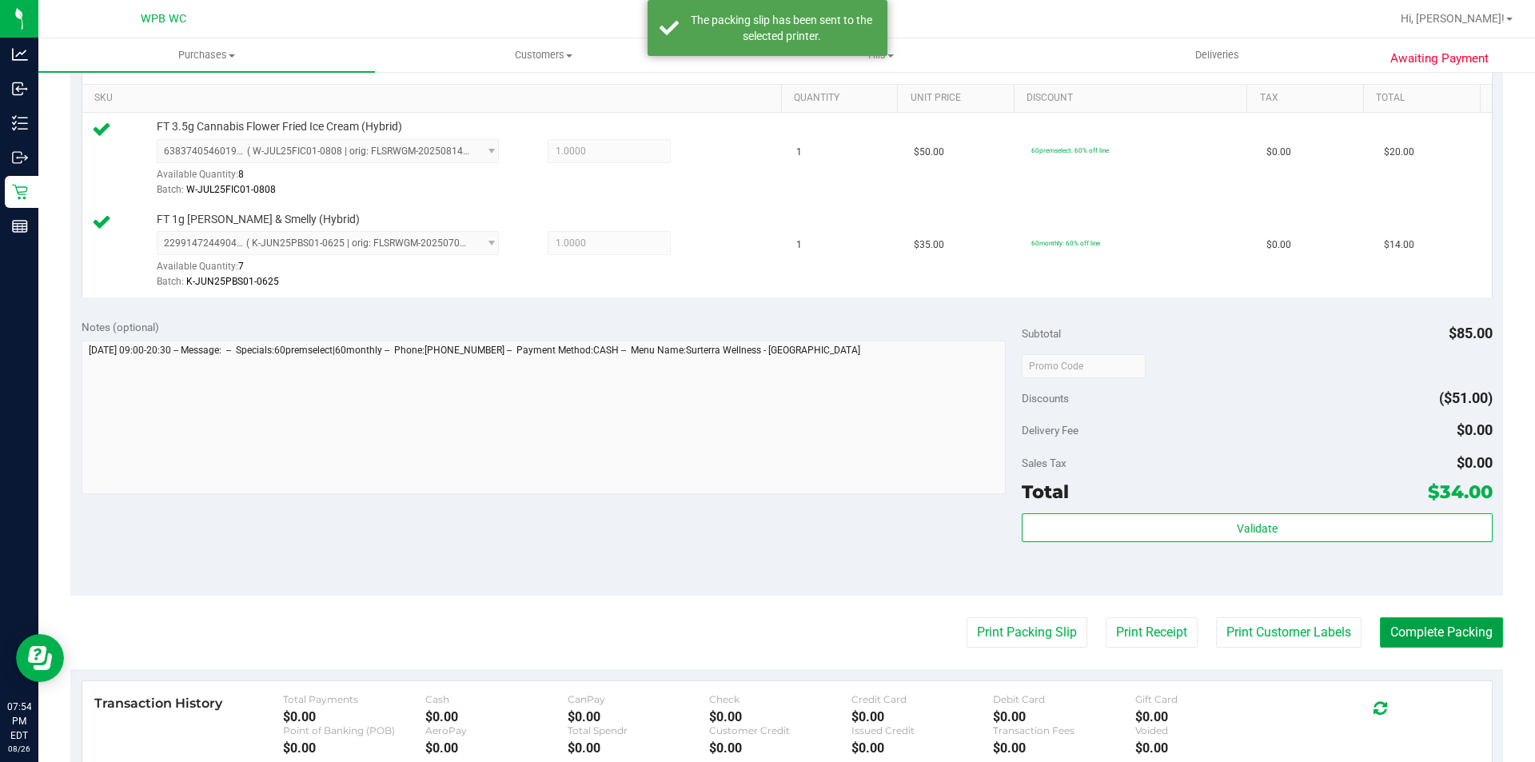
click at [1428, 641] on button "Complete Packing" at bounding box center [1441, 632] width 123 height 30
